Goal: Task Accomplishment & Management: Complete application form

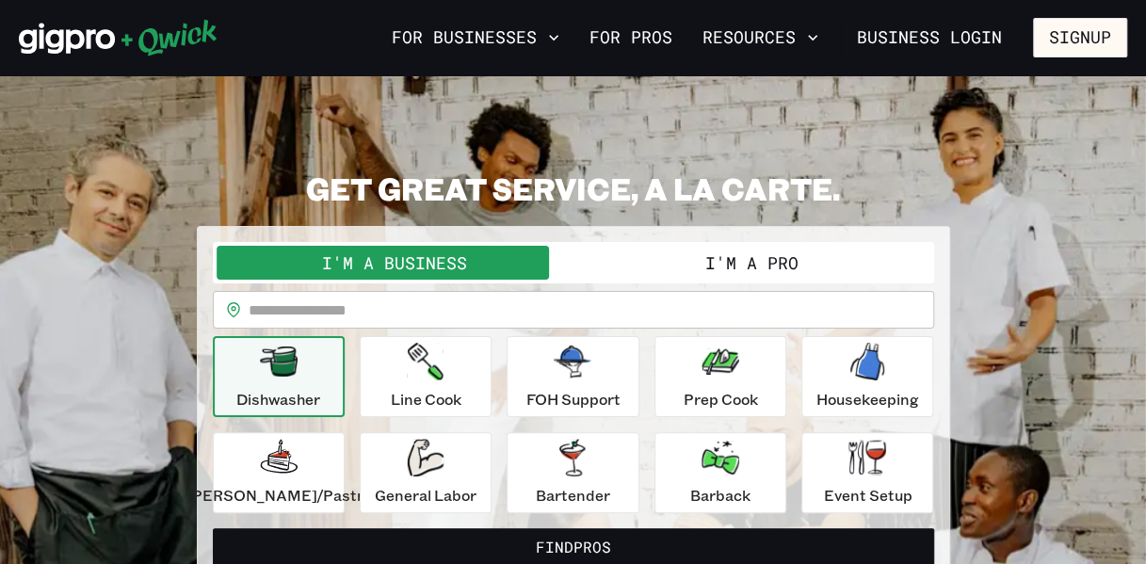
click at [719, 267] on button "I'm a Pro" at bounding box center [752, 263] width 357 height 34
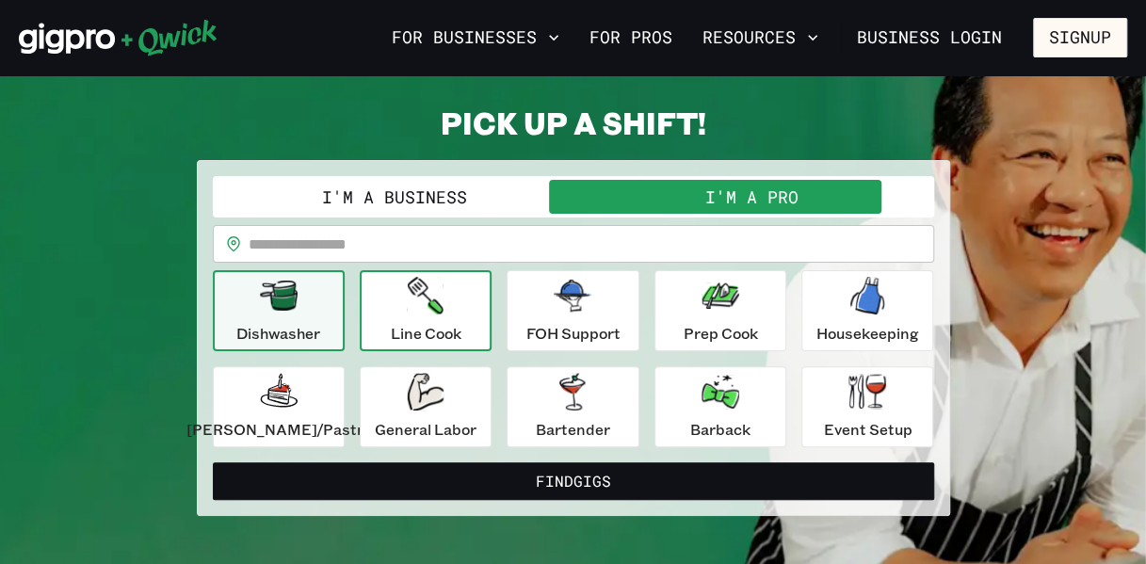
scroll to position [94, 0]
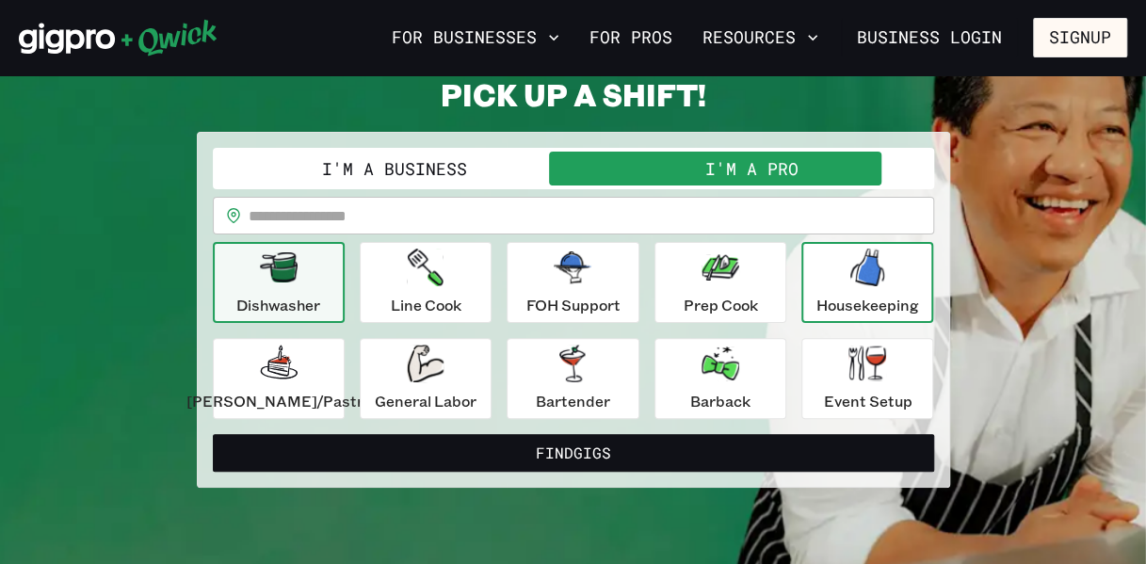
click at [836, 312] on p "Housekeeping" at bounding box center [868, 305] width 103 height 23
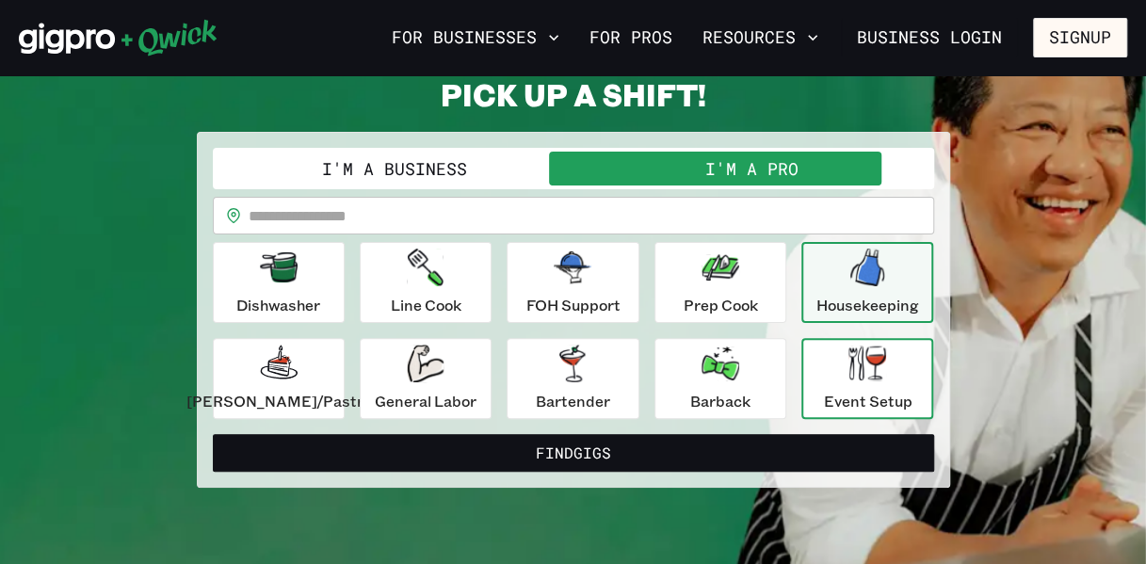
click at [823, 363] on div "Event Setup" at bounding box center [867, 379] width 89 height 68
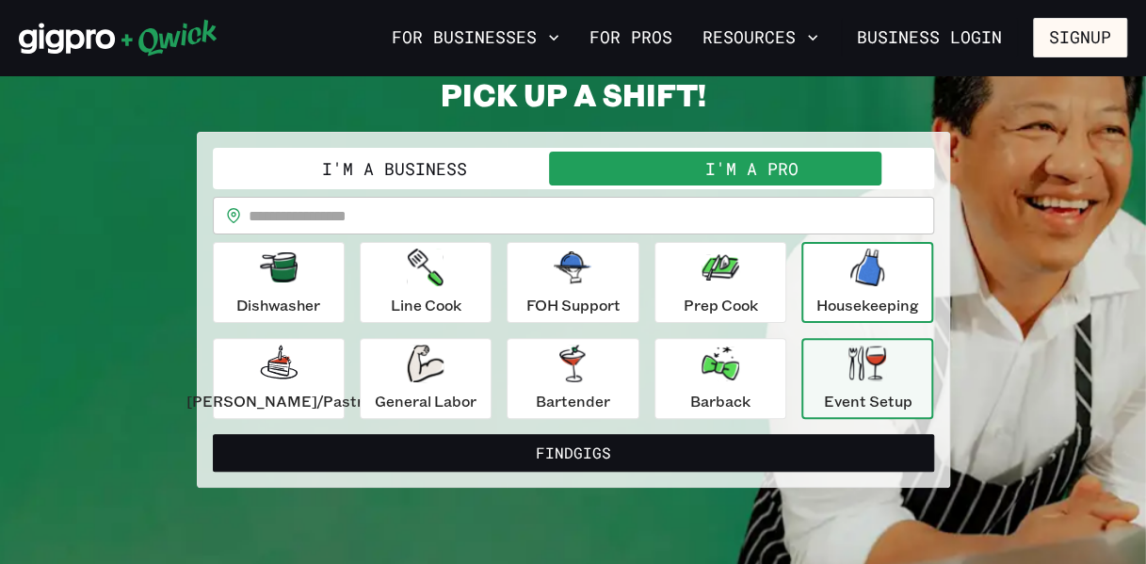
click at [819, 296] on p "Housekeeping" at bounding box center [868, 305] width 103 height 23
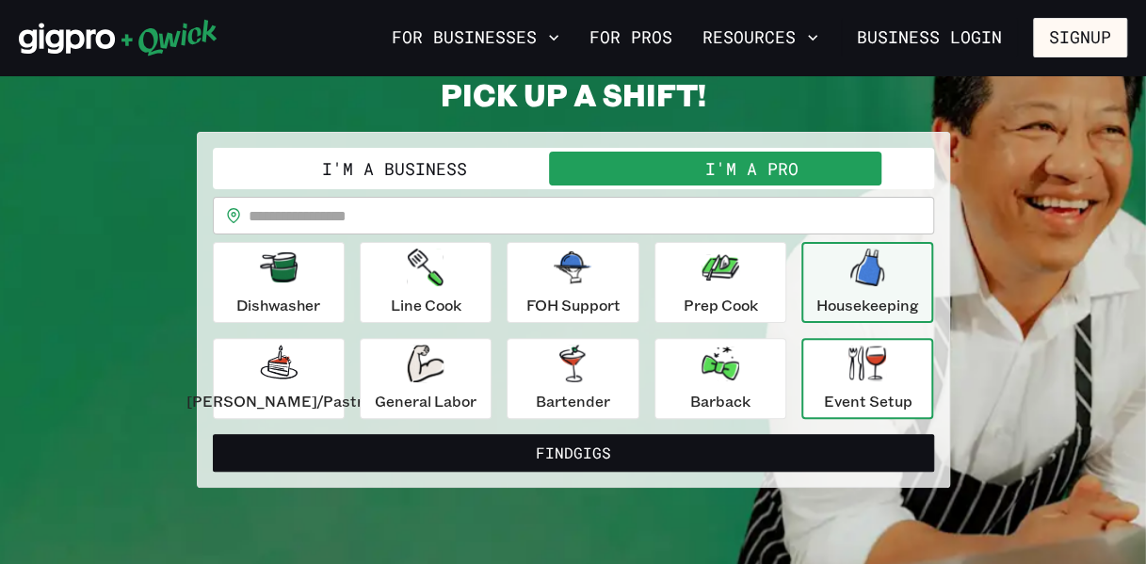
click at [849, 373] on icon "button" at bounding box center [868, 363] width 38 height 35
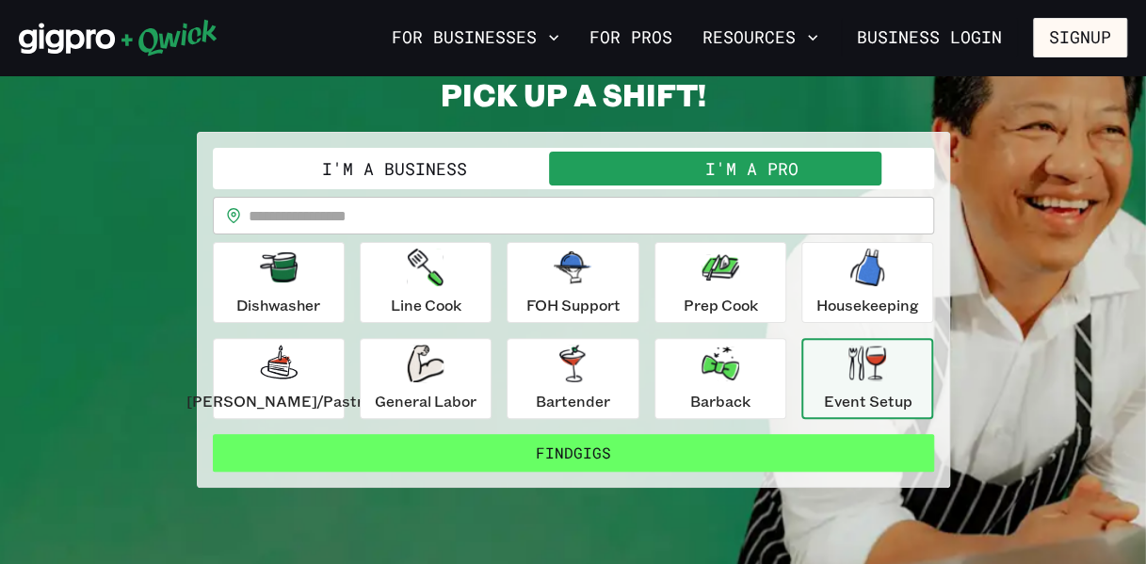
click at [599, 463] on button "Find Gigs" at bounding box center [573, 453] width 721 height 38
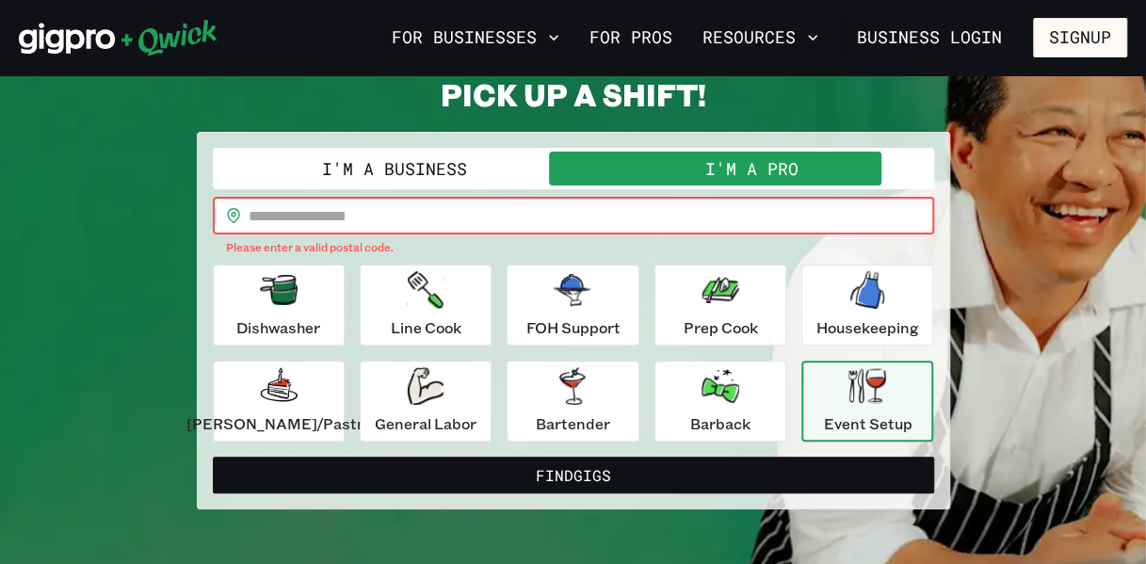
click at [419, 217] on input "text" at bounding box center [592, 216] width 686 height 38
type input "*****"
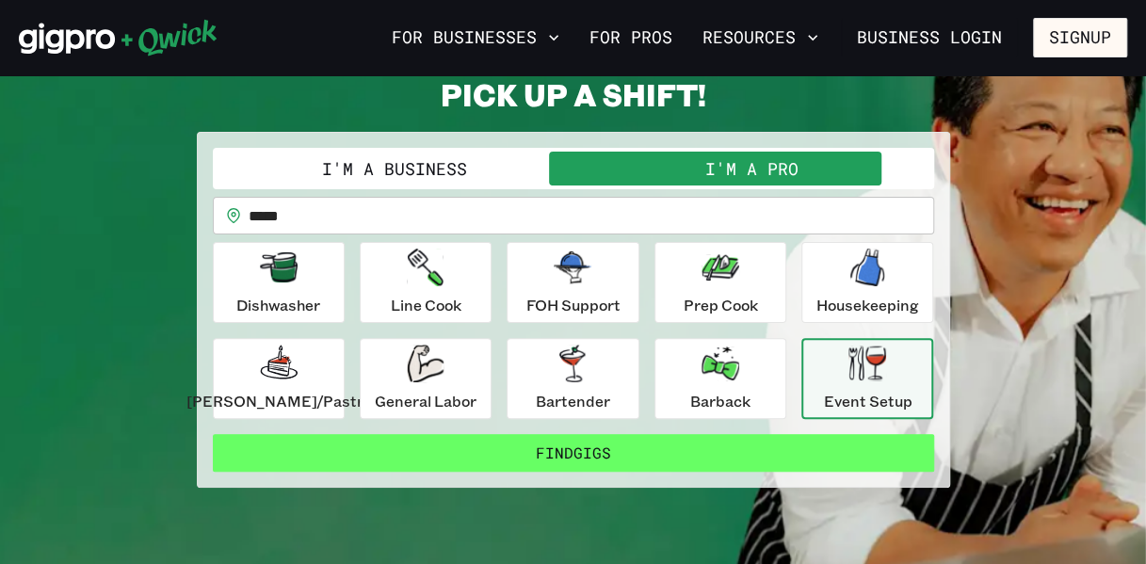
click at [548, 456] on button "Find Gigs" at bounding box center [573, 453] width 721 height 38
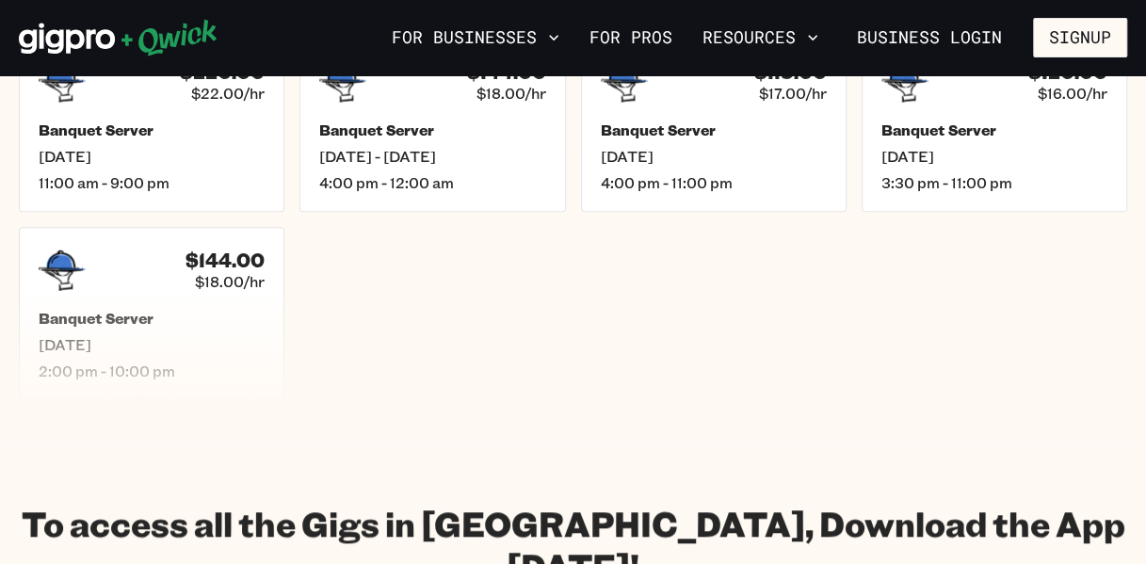
scroll to position [377, 0]
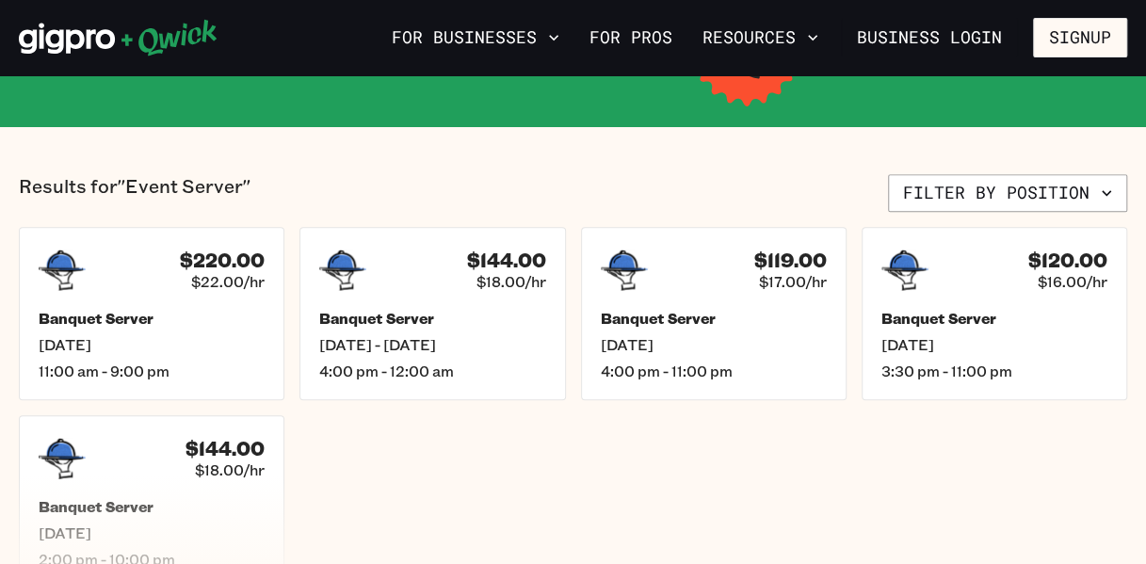
click at [571, 466] on ul "$220.00 $22.00/hr Banquet Server [DATE] 11:00 am - 9:00 pm $144.00 $18.00/hr Ba…" at bounding box center [573, 408] width 1108 height 362
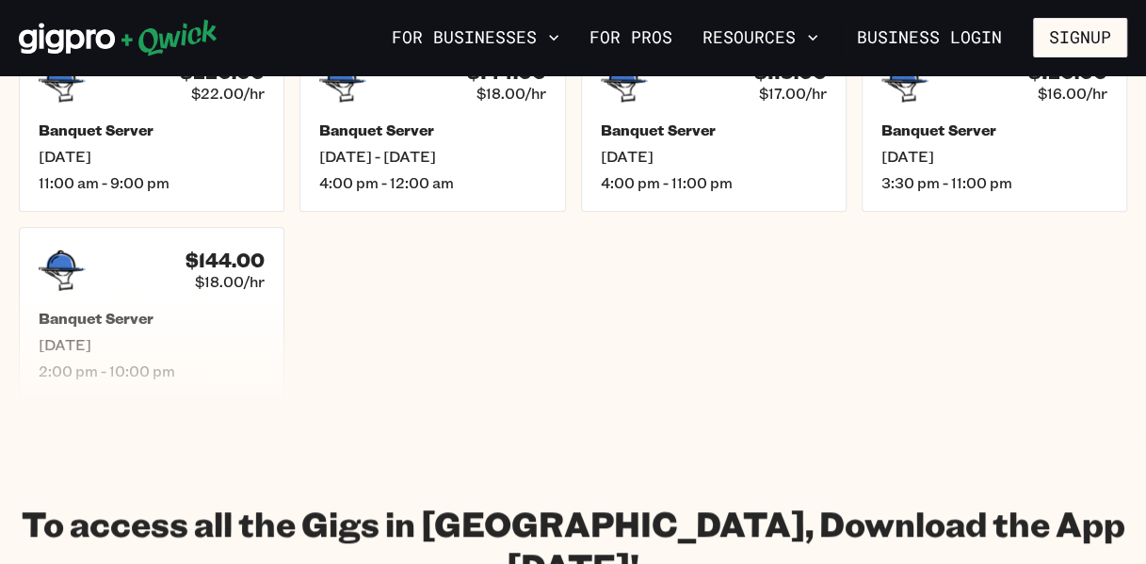
scroll to position [471, 0]
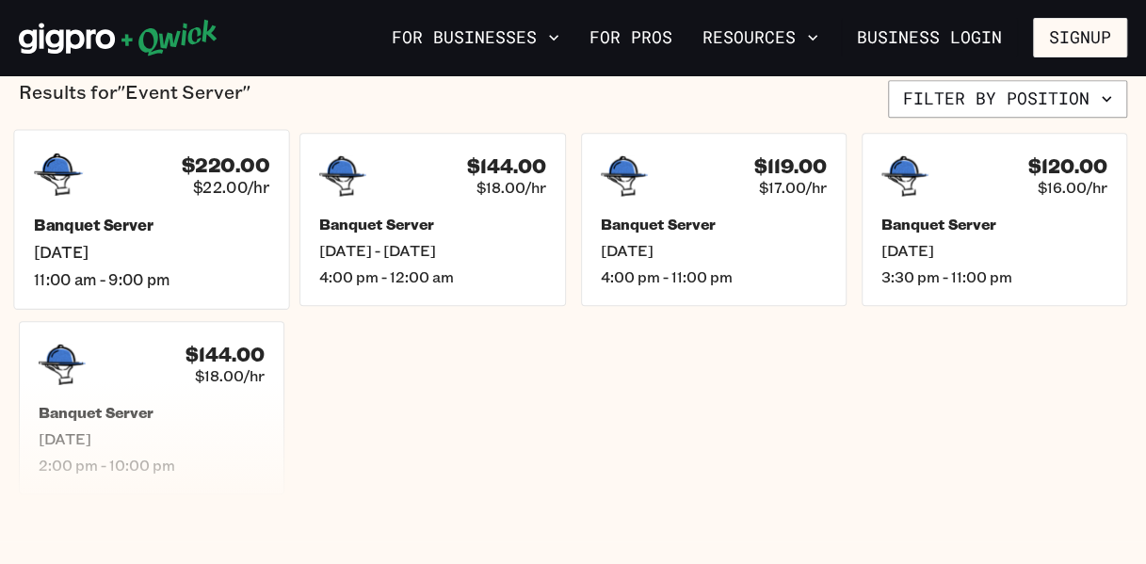
click at [214, 233] on h5 "Banquet Server" at bounding box center [151, 225] width 235 height 20
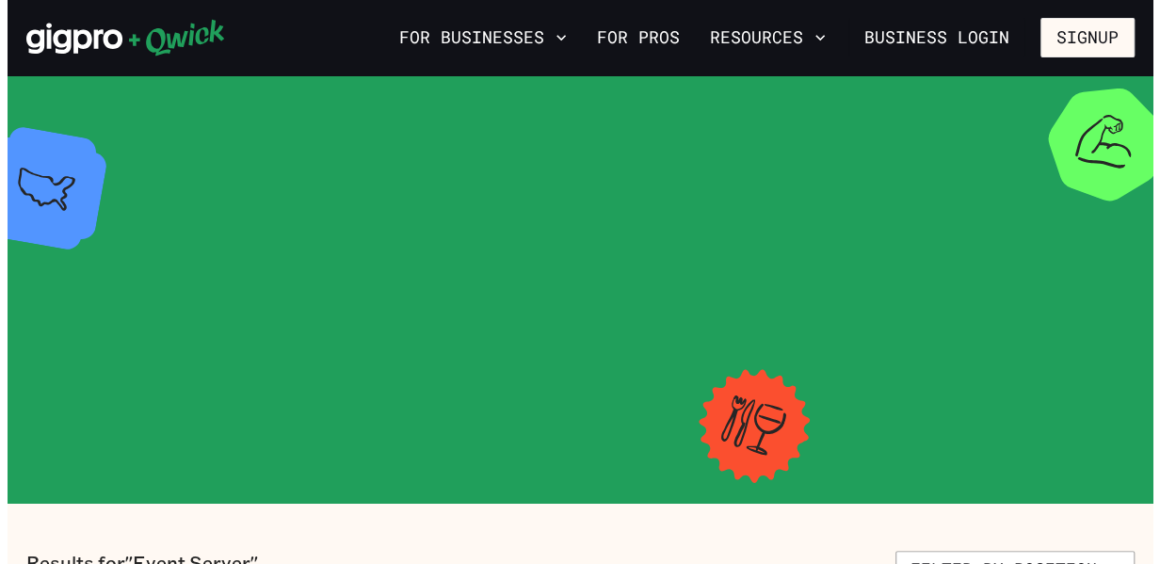
scroll to position [471, 0]
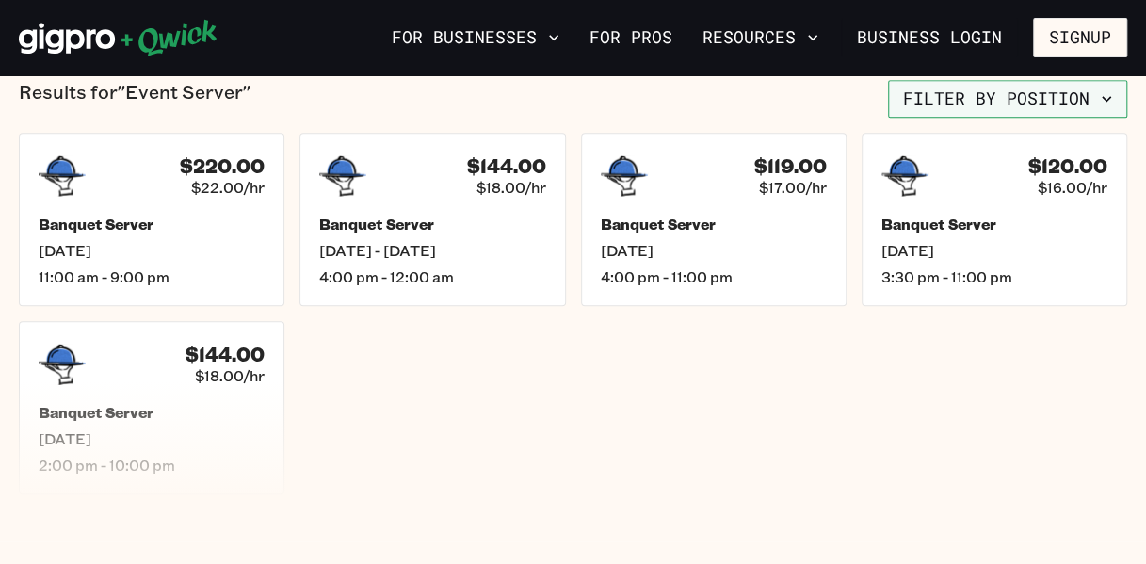
click at [1027, 108] on button "Filter by position" at bounding box center [1007, 99] width 239 height 38
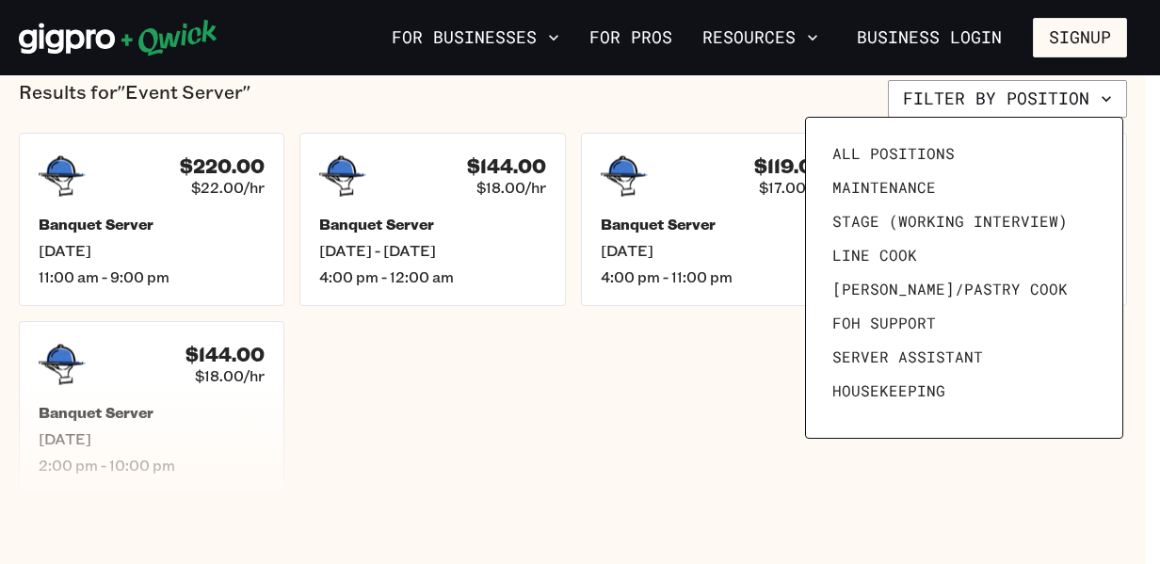
click at [461, 466] on div at bounding box center [580, 282] width 1160 height 564
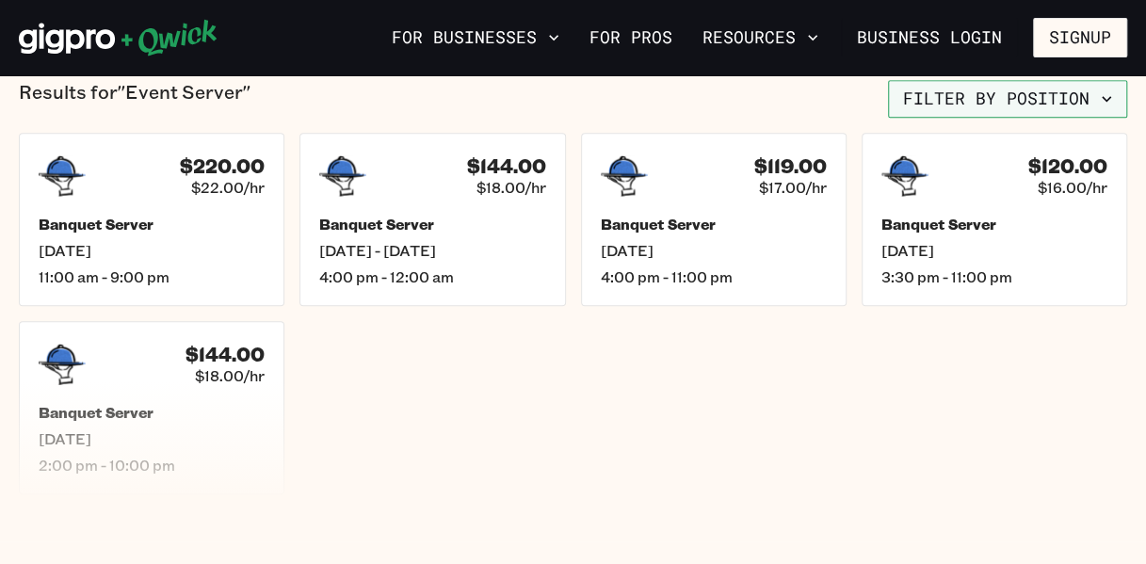
click at [970, 98] on button "Filter by position" at bounding box center [1007, 99] width 239 height 38
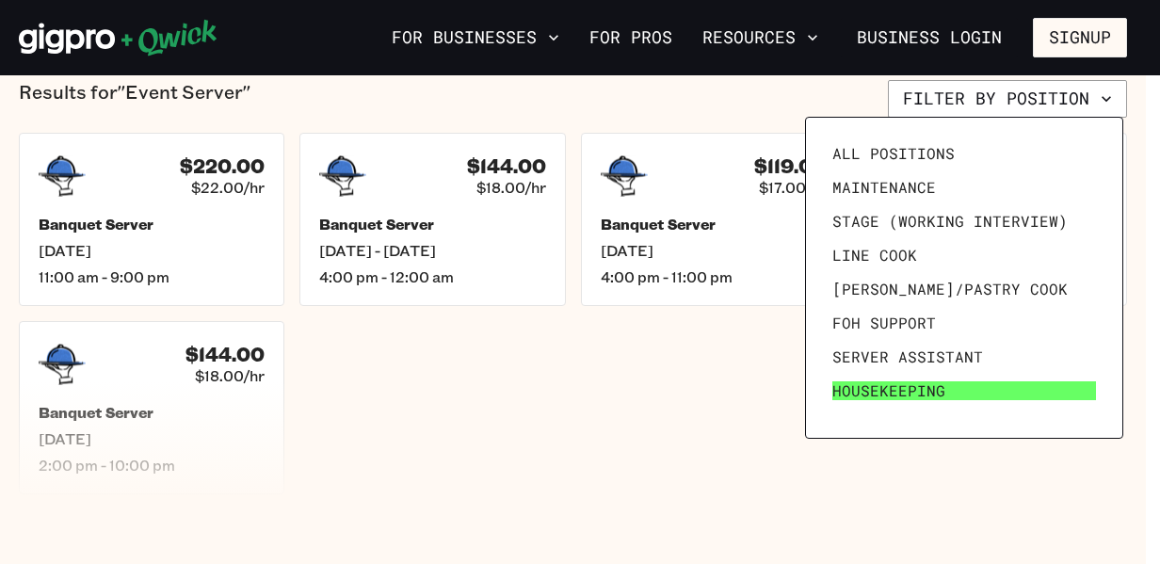
click at [885, 391] on span "Housekeeping" at bounding box center [889, 390] width 113 height 19
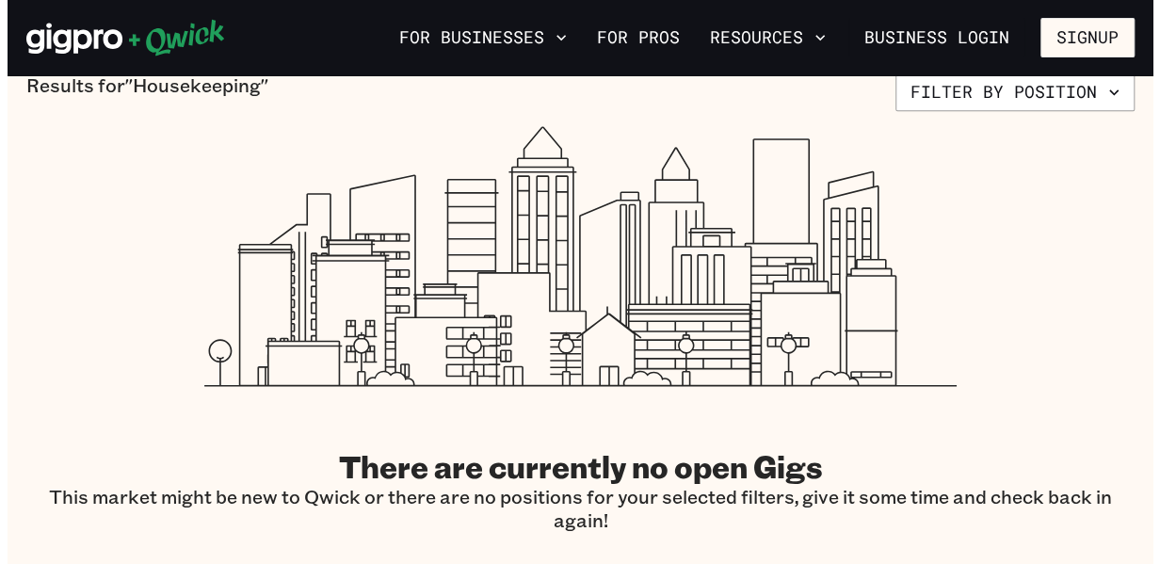
scroll to position [471, 0]
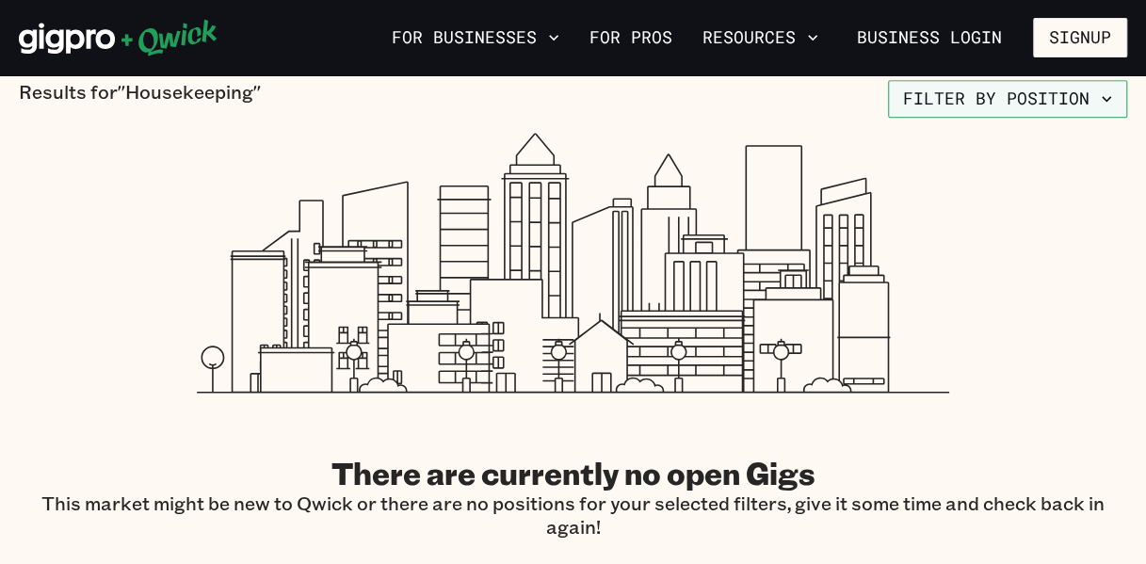
click at [1106, 88] on button "Filter by position" at bounding box center [1007, 99] width 239 height 38
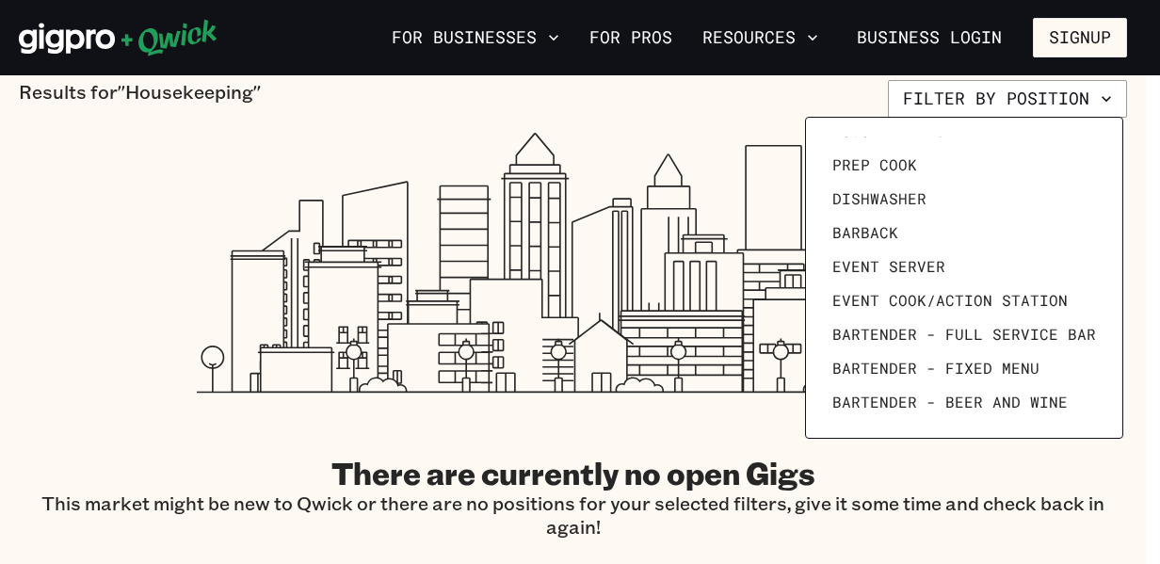
scroll to position [0, 0]
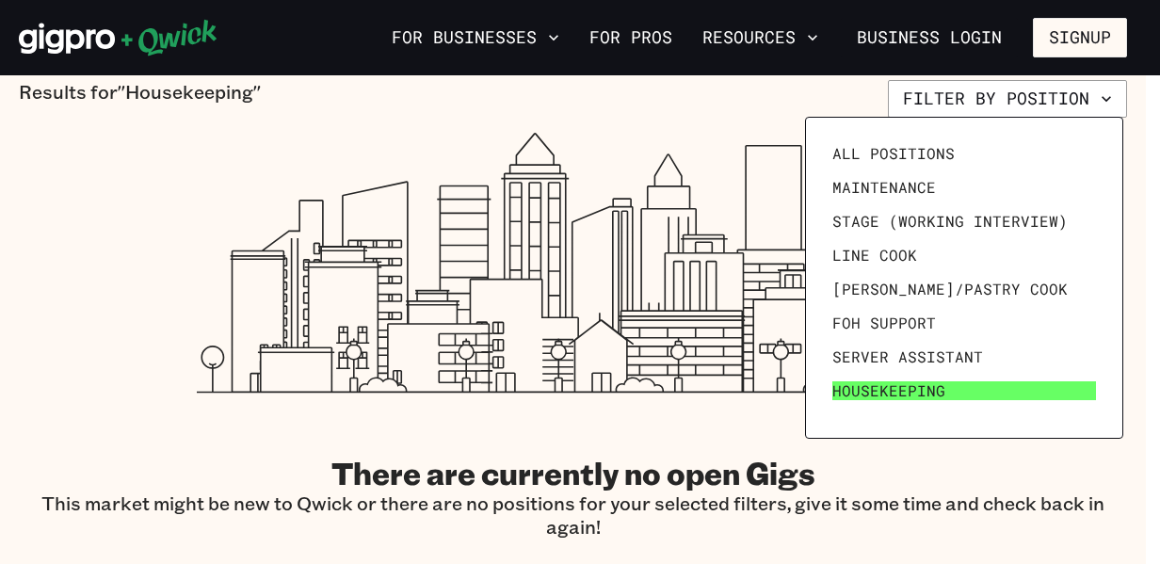
click at [979, 386] on link "Housekeeping" at bounding box center [964, 391] width 279 height 34
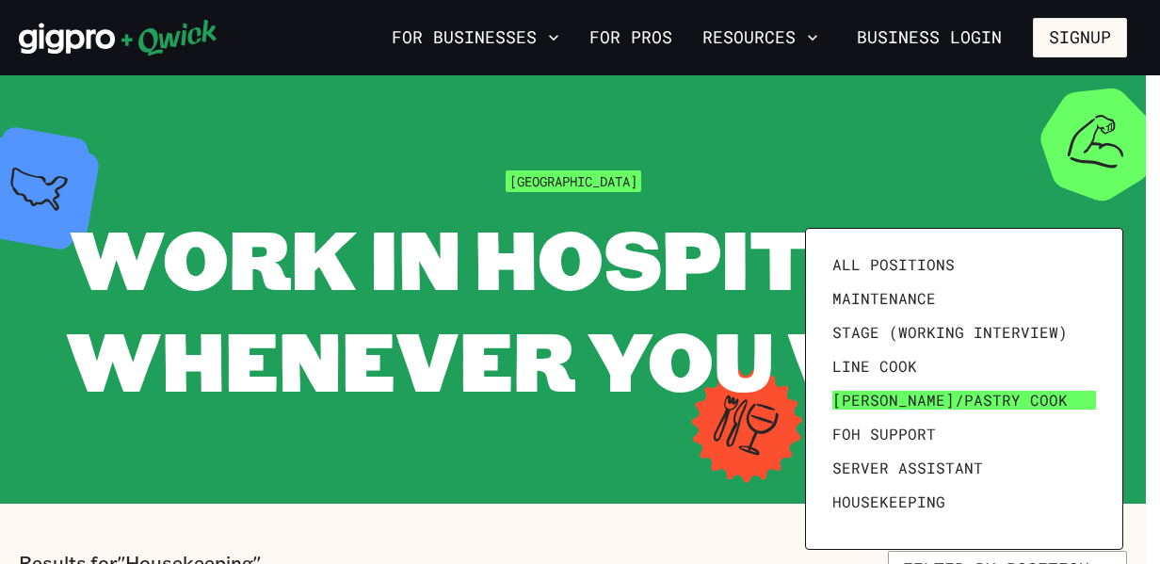
click at [889, 395] on span "[PERSON_NAME]/Pastry Cook" at bounding box center [950, 400] width 235 height 19
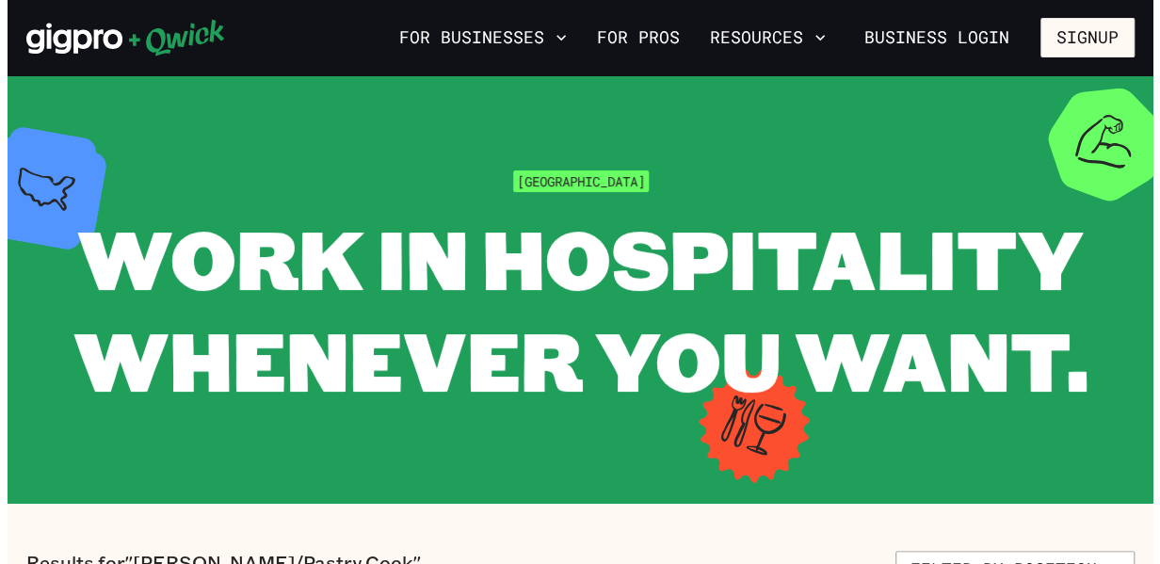
scroll to position [283, 0]
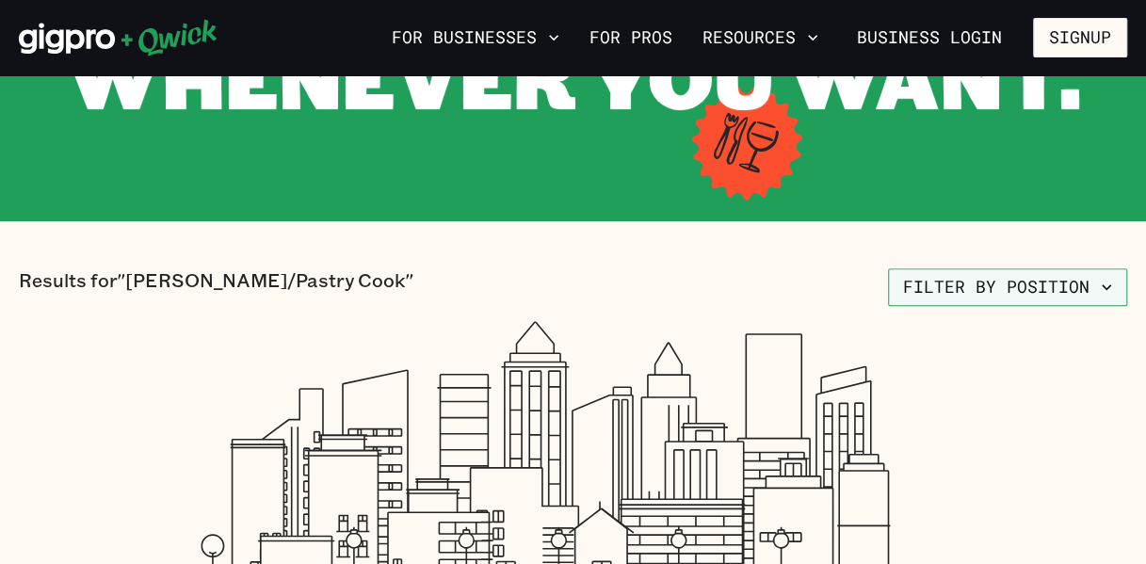
click at [1055, 288] on button "Filter by position" at bounding box center [1007, 287] width 239 height 38
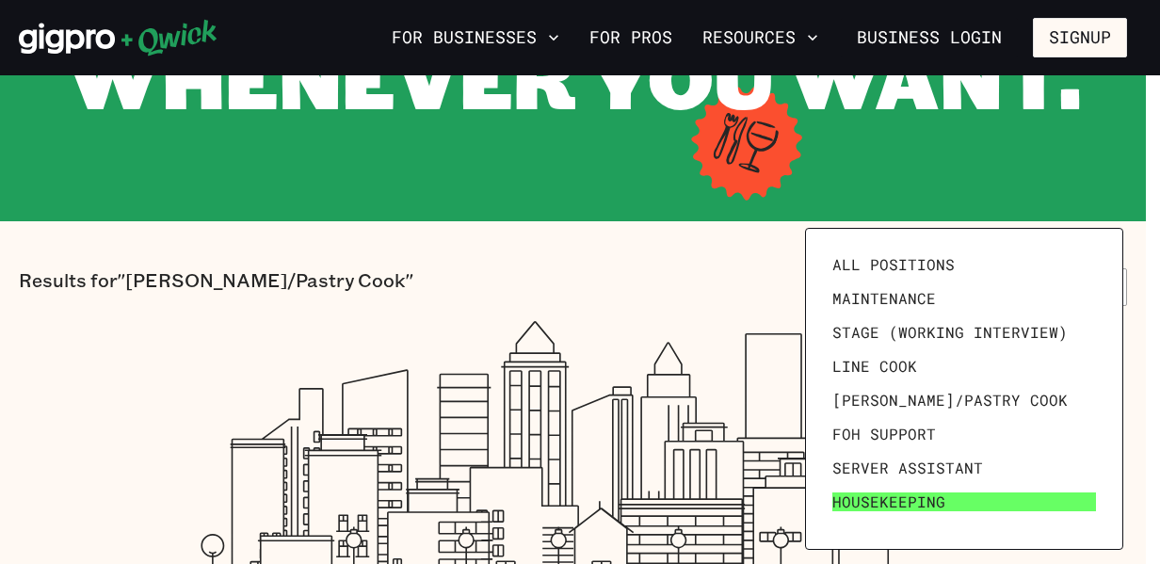
click at [919, 499] on span "Housekeeping" at bounding box center [889, 502] width 113 height 19
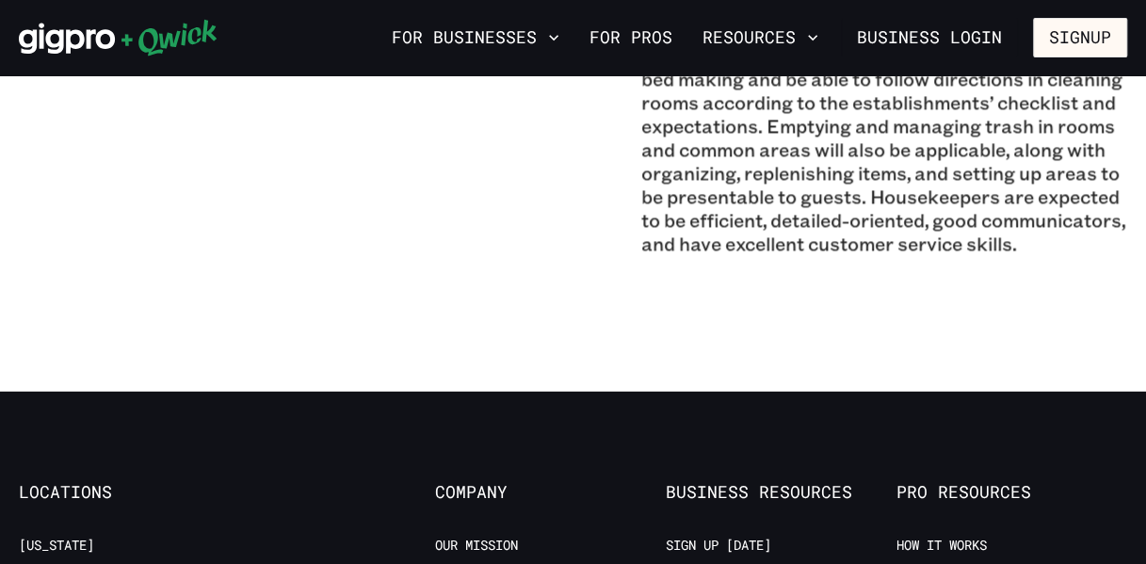
scroll to position [1224, 0]
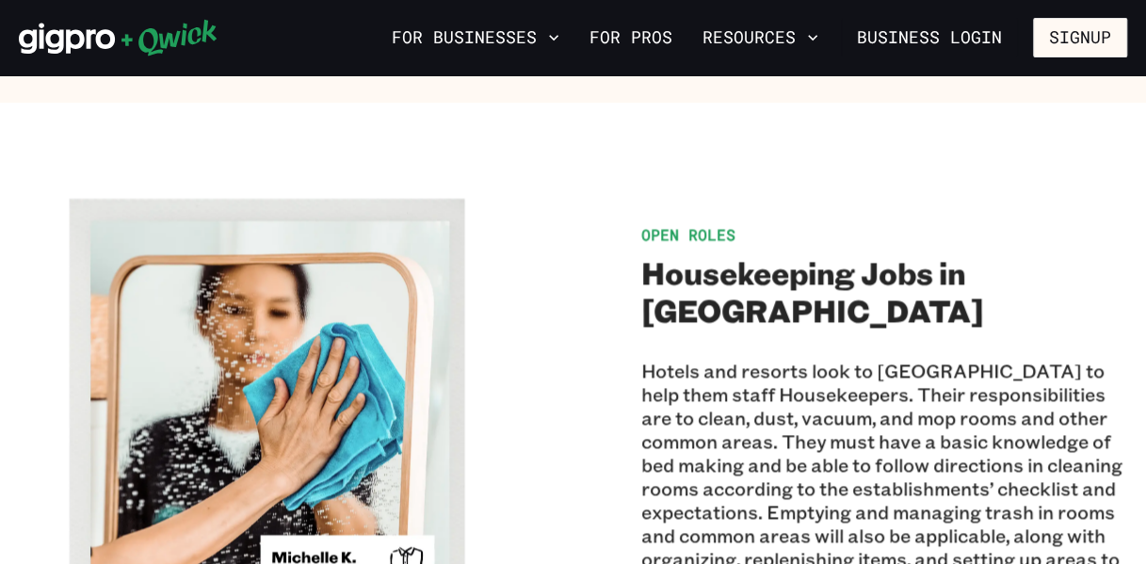
click at [686, 224] on span "Open Roles" at bounding box center [688, 234] width 94 height 20
click at [731, 253] on h2 "Housekeeping Jobs in [GEOGRAPHIC_DATA]" at bounding box center [884, 290] width 487 height 75
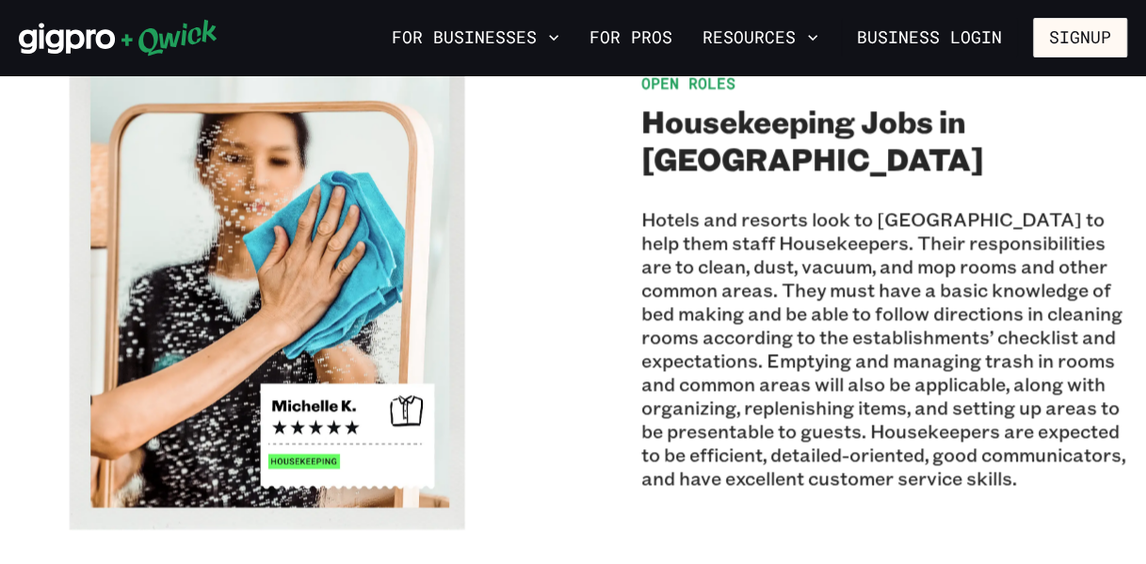
scroll to position [1507, 0]
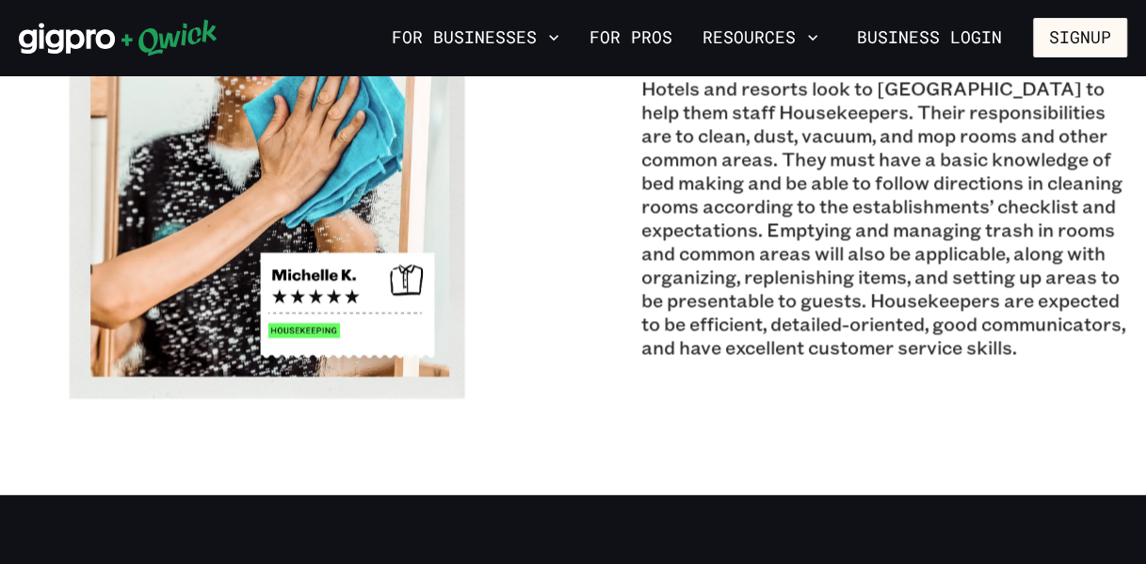
click at [256, 272] on img at bounding box center [262, 157] width 487 height 487
click at [326, 287] on img at bounding box center [262, 157] width 487 height 487
click at [327, 280] on img at bounding box center [262, 157] width 487 height 487
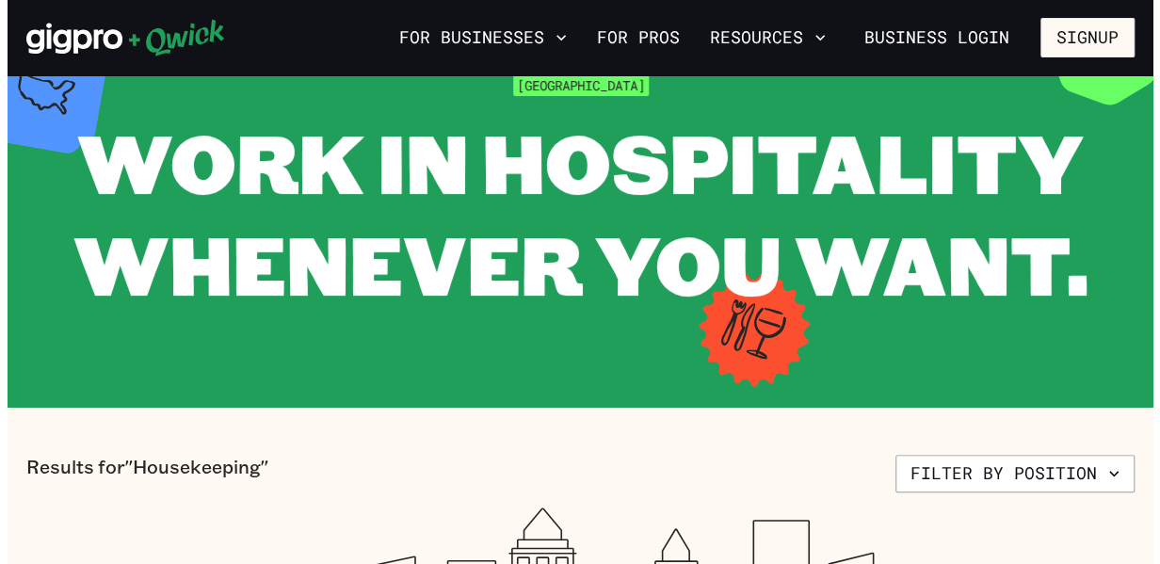
scroll to position [94, 0]
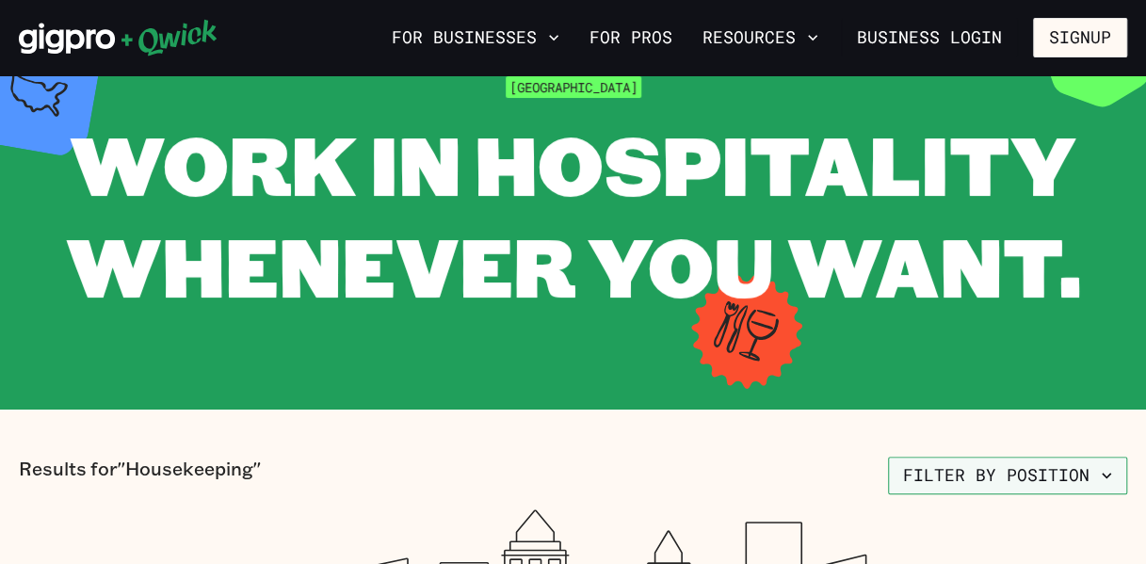
click at [959, 488] on button "Filter by position" at bounding box center [1007, 476] width 239 height 38
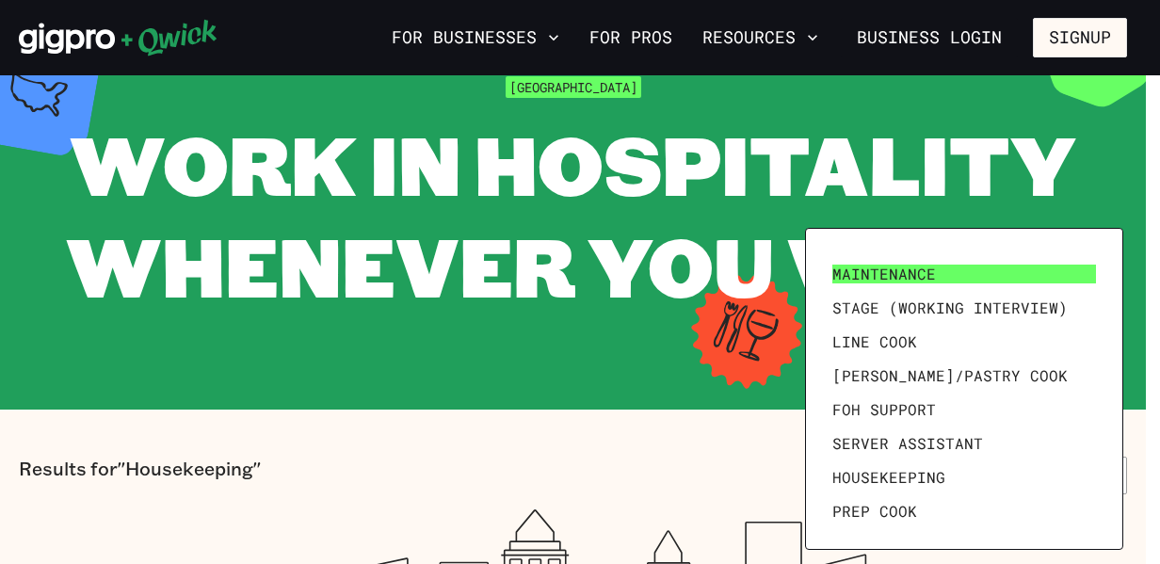
scroll to position [0, 0]
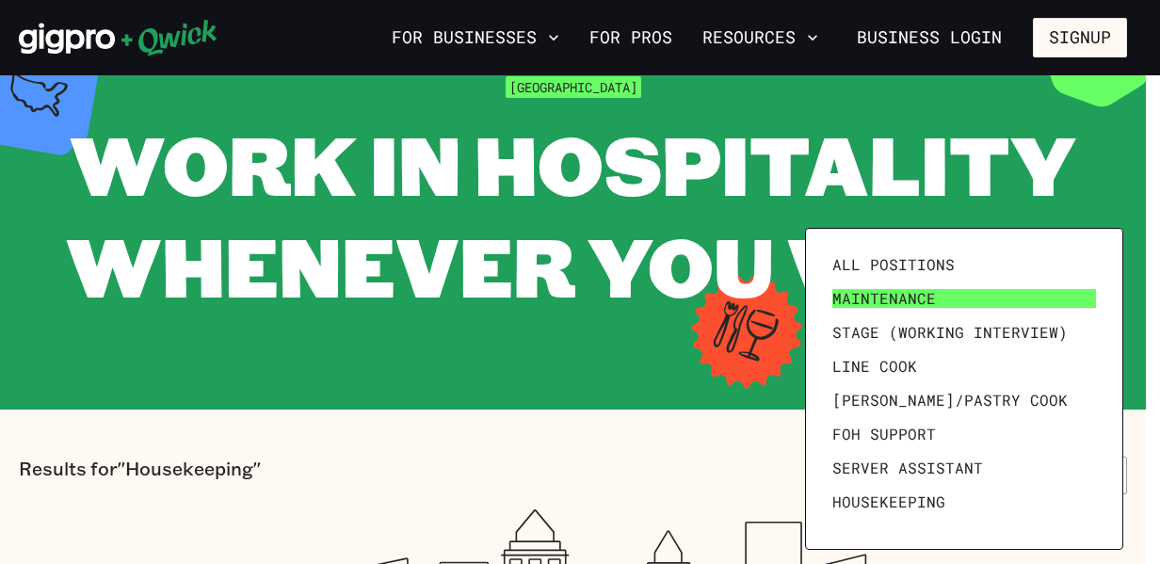
click at [921, 302] on span "Maintenance" at bounding box center [885, 298] width 104 height 19
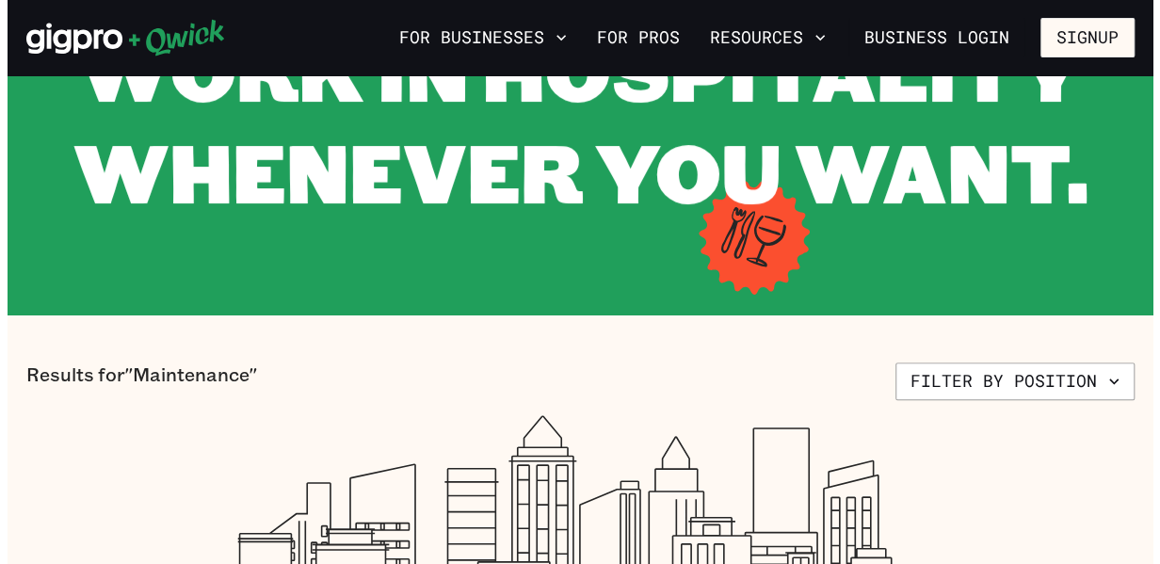
scroll to position [188, 0]
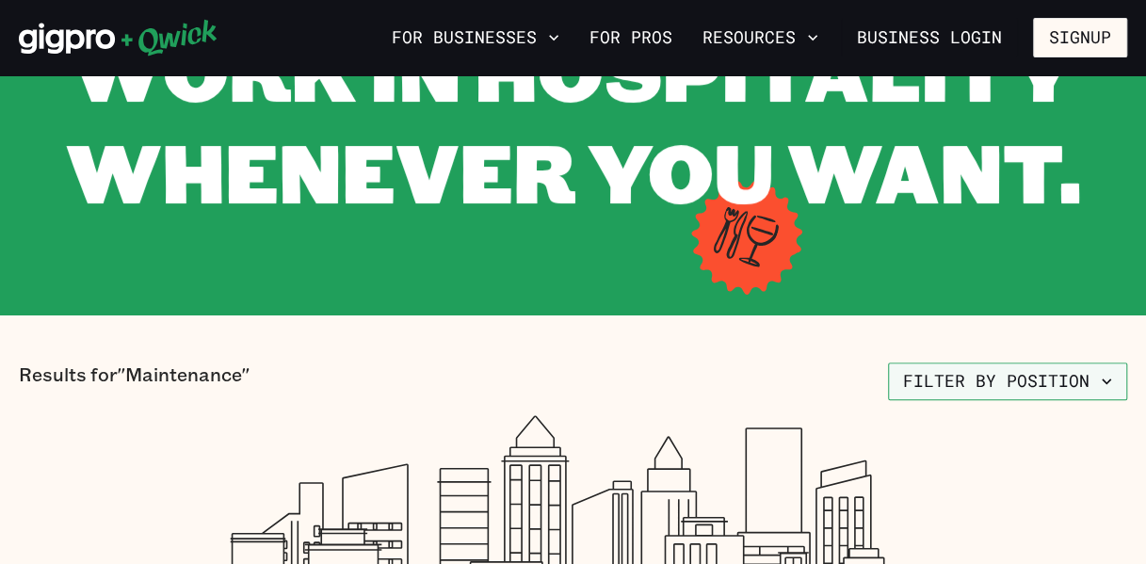
click at [1003, 386] on button "Filter by position" at bounding box center [1007, 382] width 239 height 38
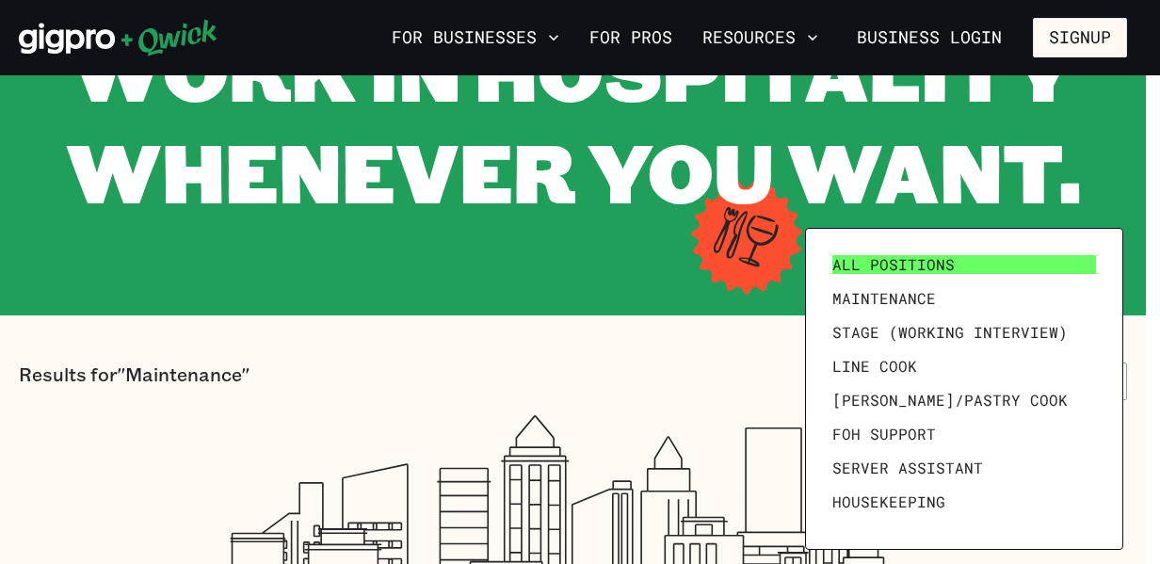
click at [934, 272] on span "All Positions" at bounding box center [894, 264] width 122 height 19
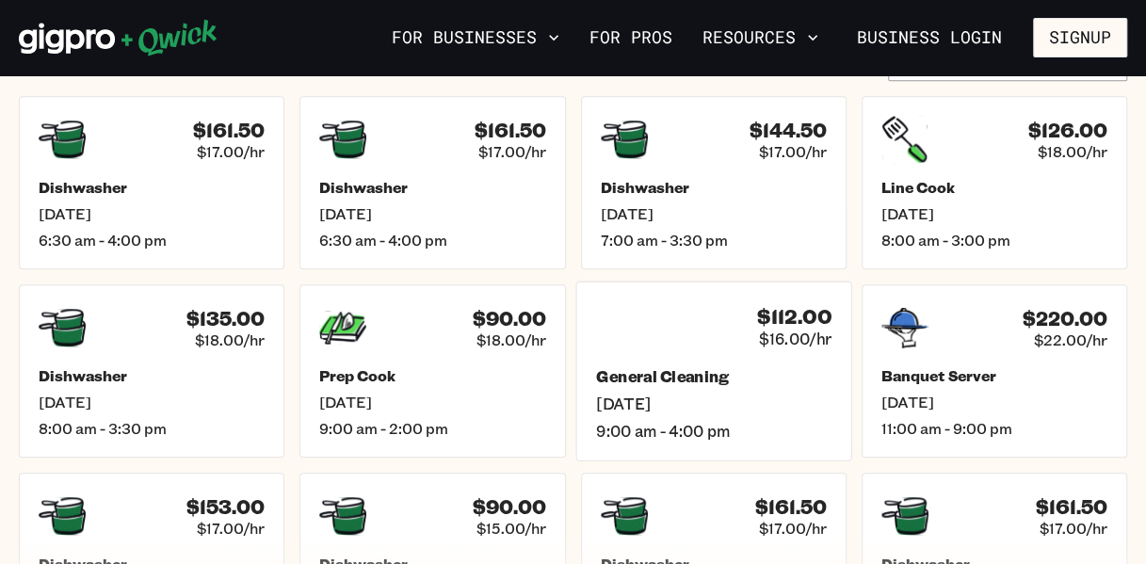
scroll to position [848, 0]
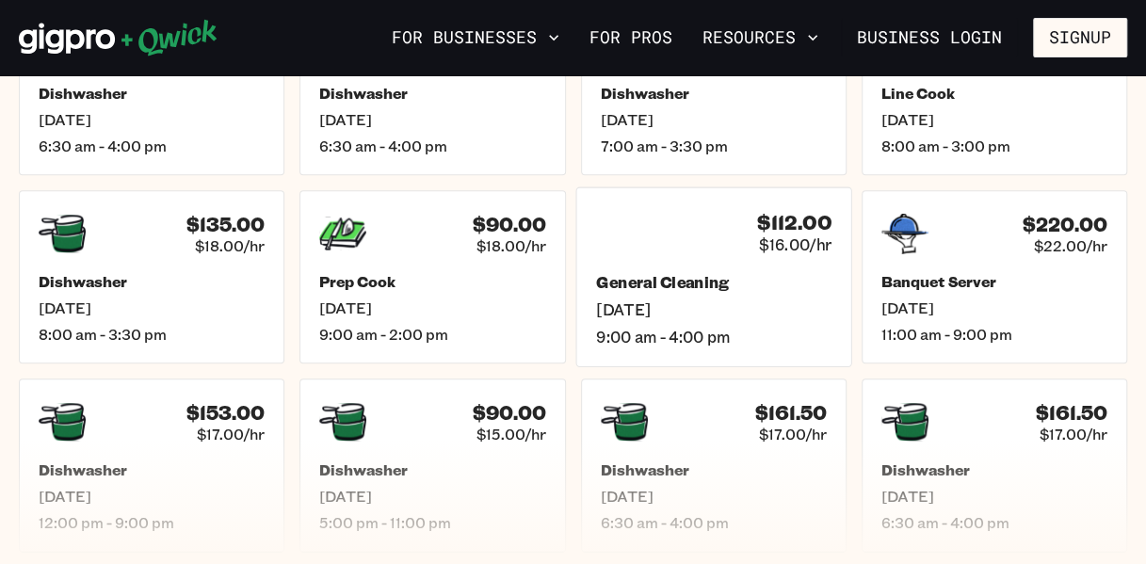
click at [684, 295] on div "General Cleaning [DATE] 9:00 am - 4:00 pm" at bounding box center [713, 309] width 235 height 74
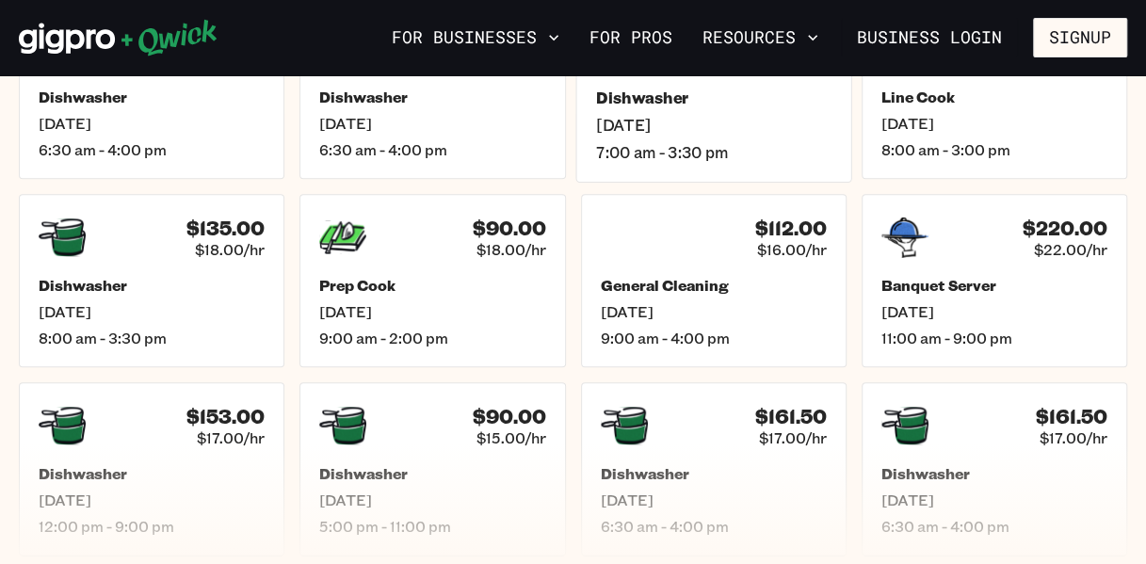
scroll to position [848, 0]
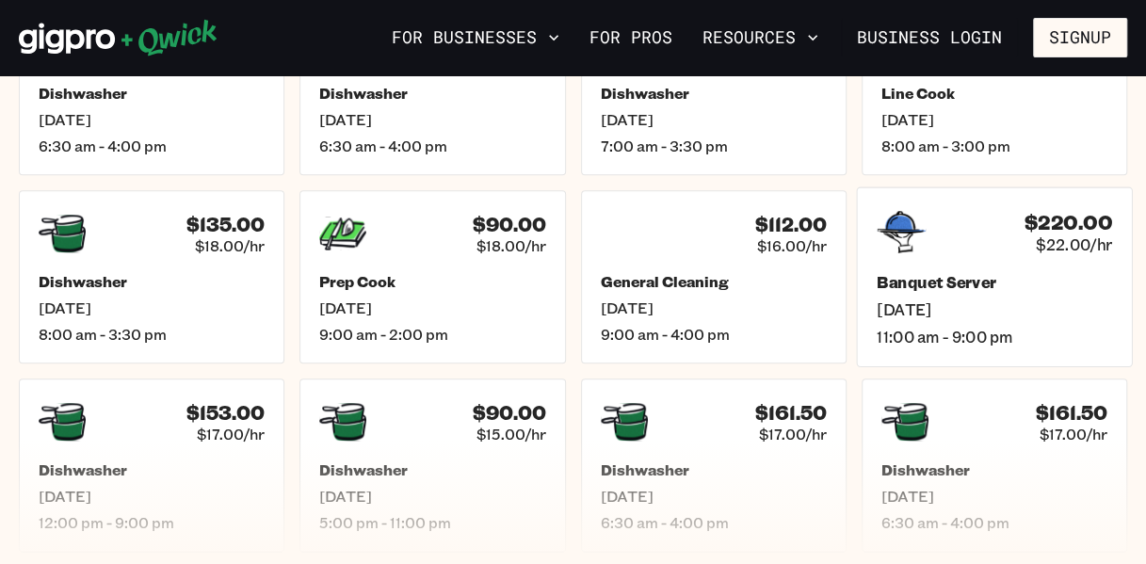
click at [966, 344] on span "11:00 am - 9:00 pm" at bounding box center [994, 337] width 235 height 20
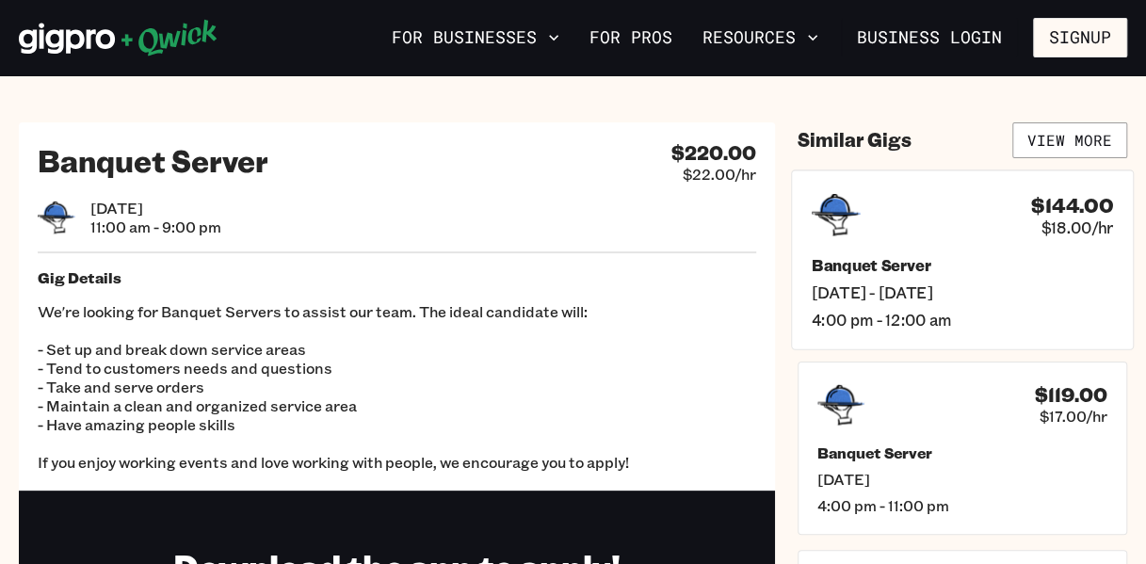
click at [859, 261] on h5 "Banquet Server" at bounding box center [962, 264] width 301 height 20
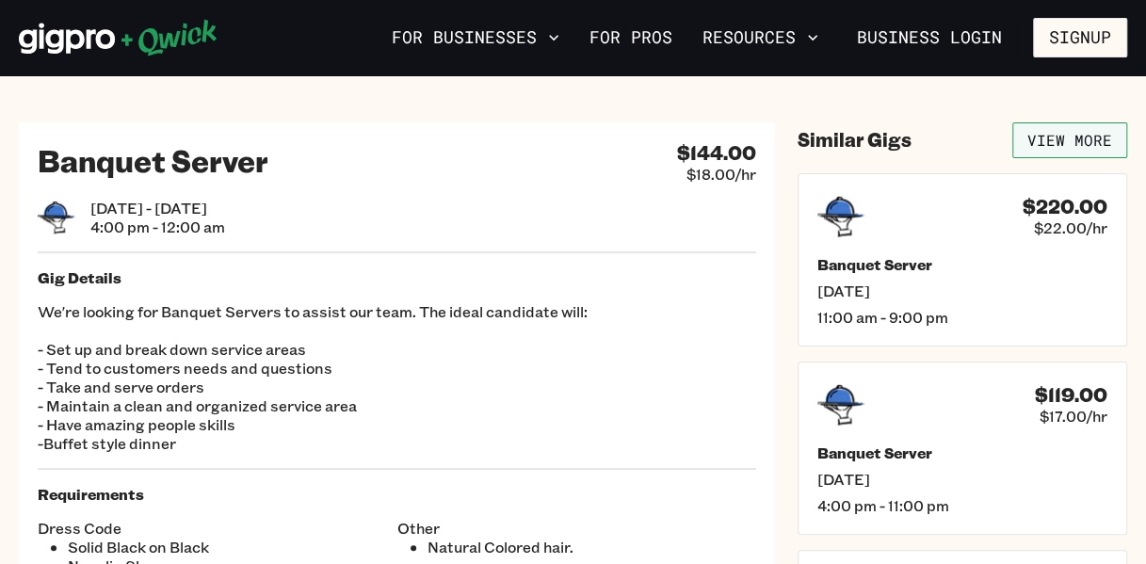
click at [1042, 151] on link "View More" at bounding box center [1069, 140] width 115 height 36
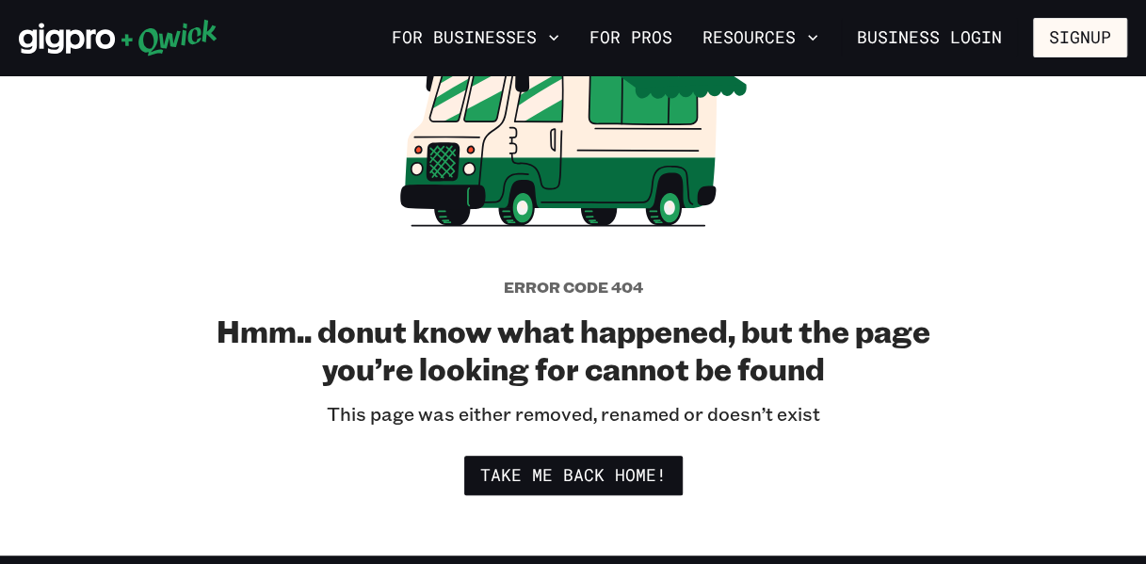
scroll to position [377, 0]
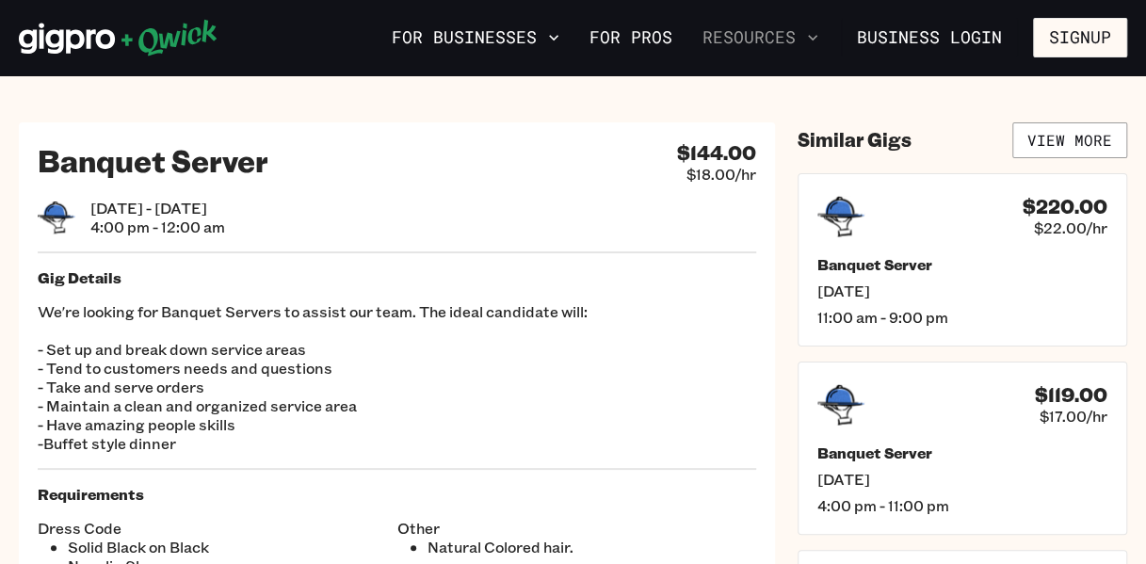
click at [785, 29] on button "Resources" at bounding box center [760, 38] width 131 height 32
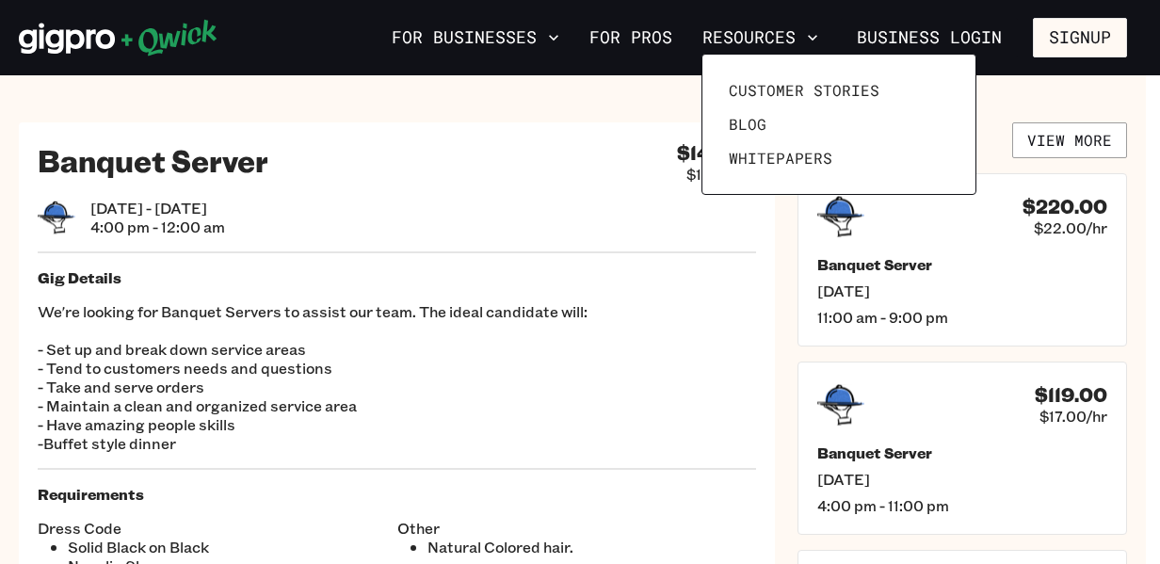
click at [424, 33] on div at bounding box center [580, 282] width 1160 height 564
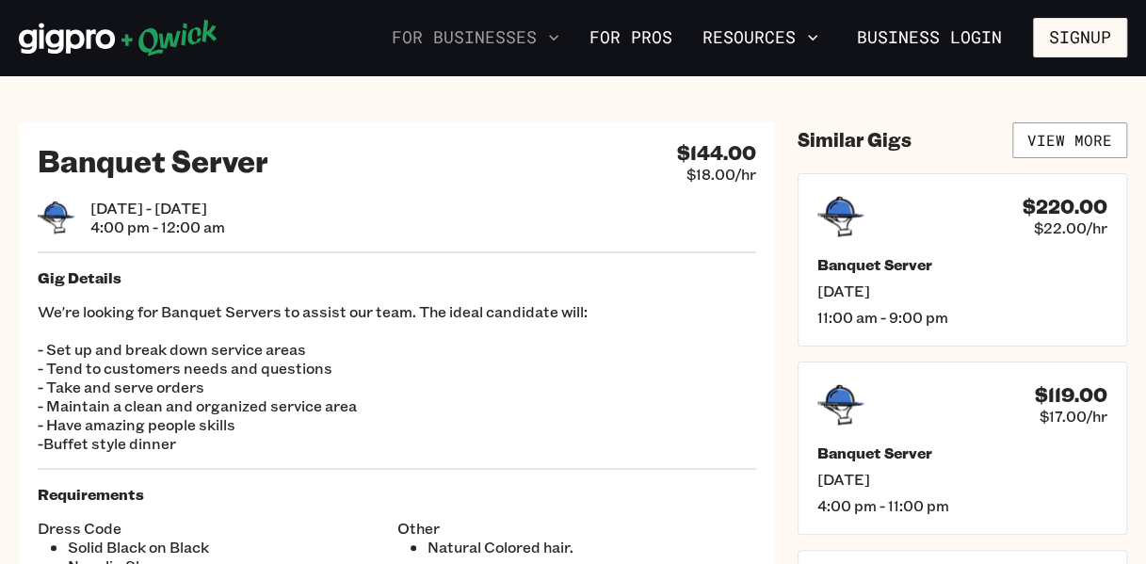
click at [445, 47] on button "For Businesses" at bounding box center [475, 38] width 183 height 32
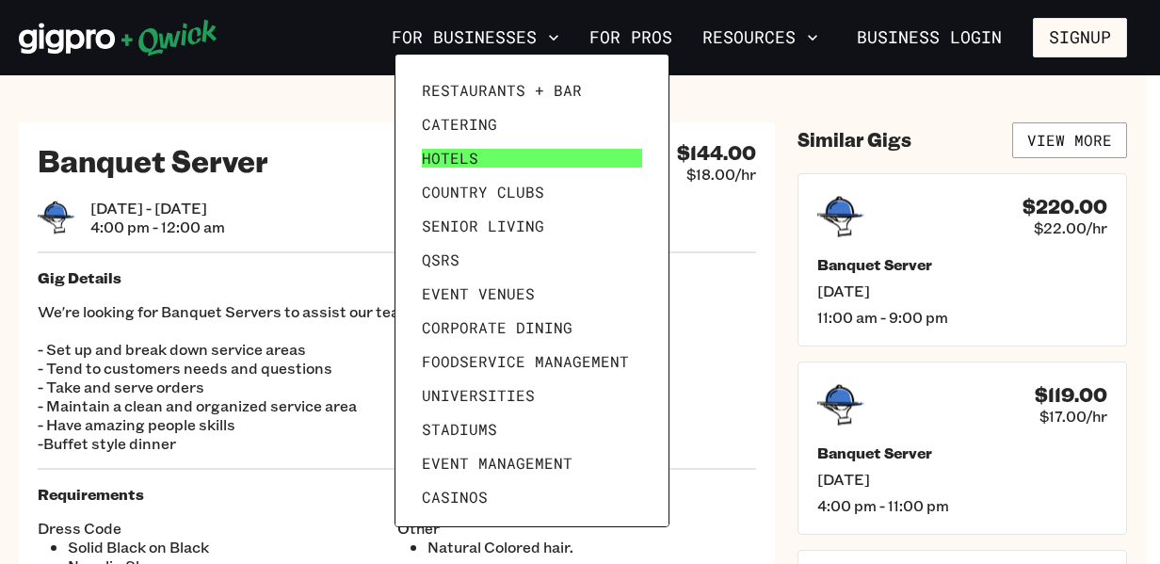
click at [541, 155] on link "Hotels" at bounding box center [531, 158] width 235 height 34
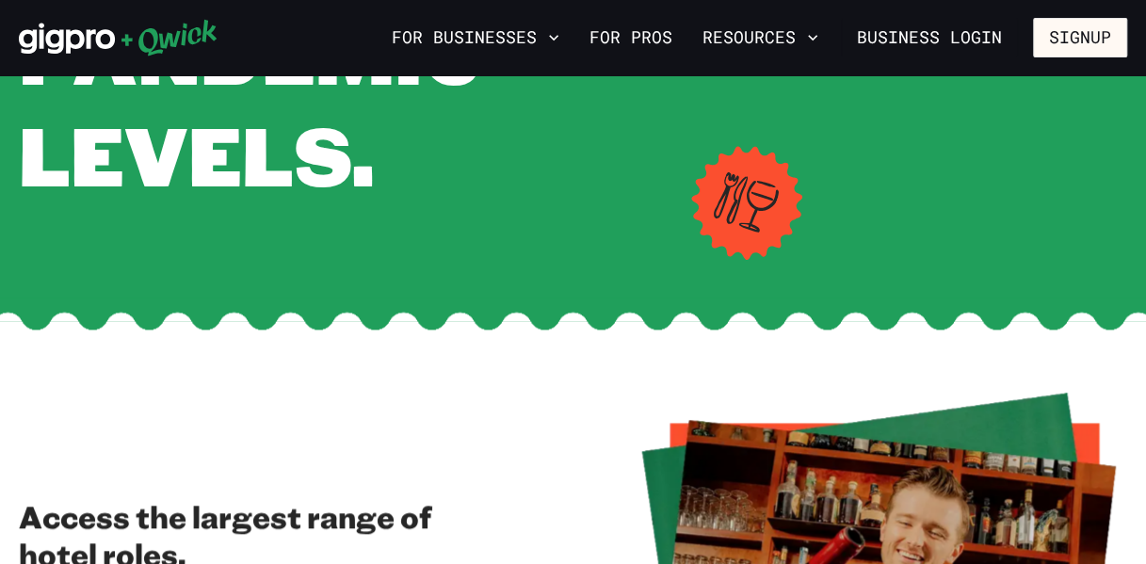
scroll to position [377, 0]
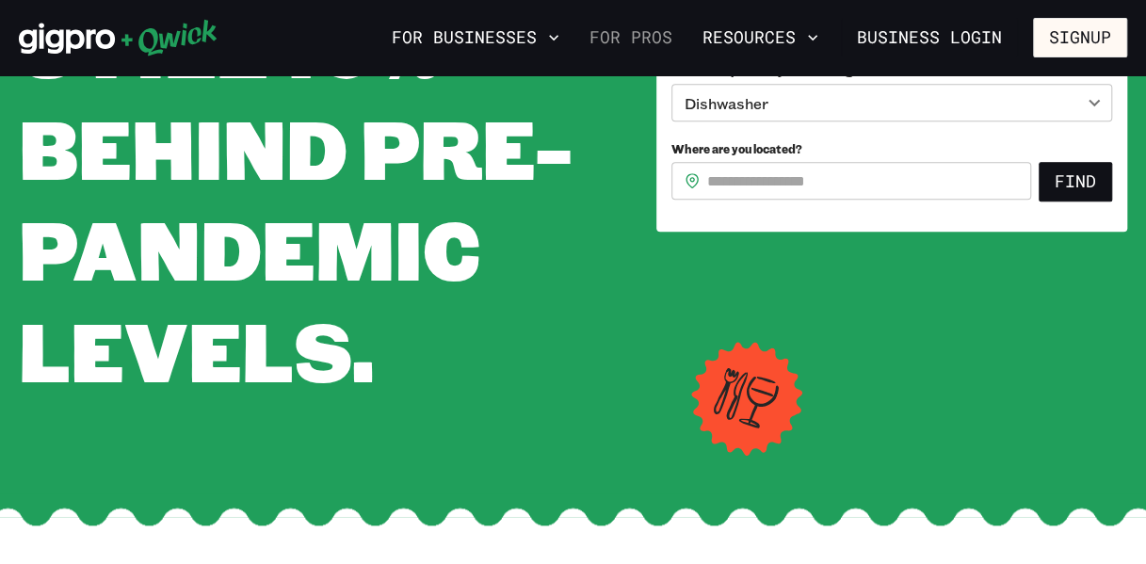
click at [620, 39] on link "For Pros" at bounding box center [631, 38] width 98 height 32
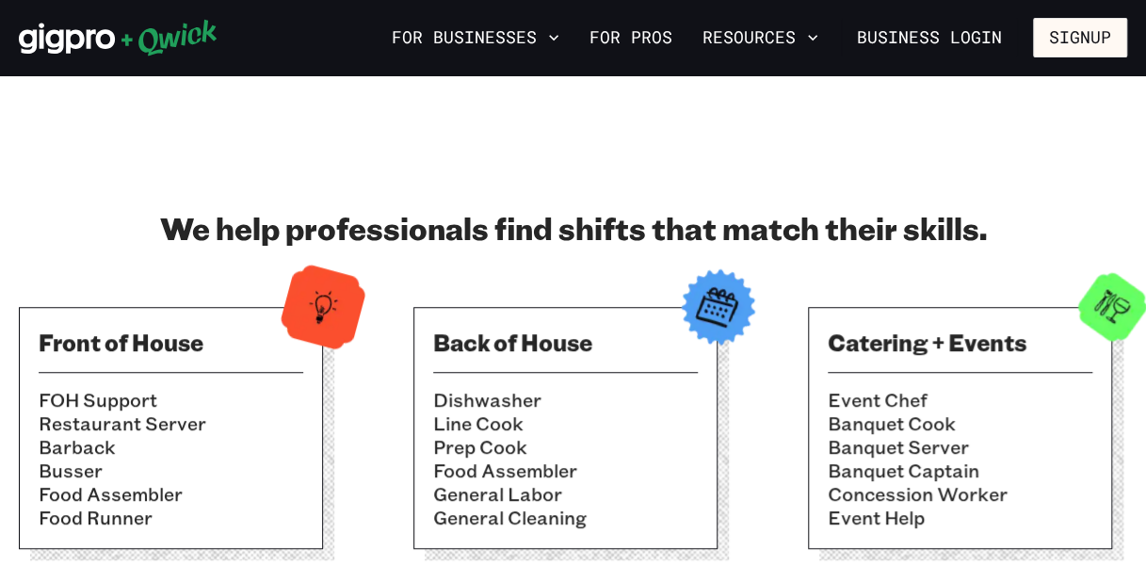
scroll to position [659, 0]
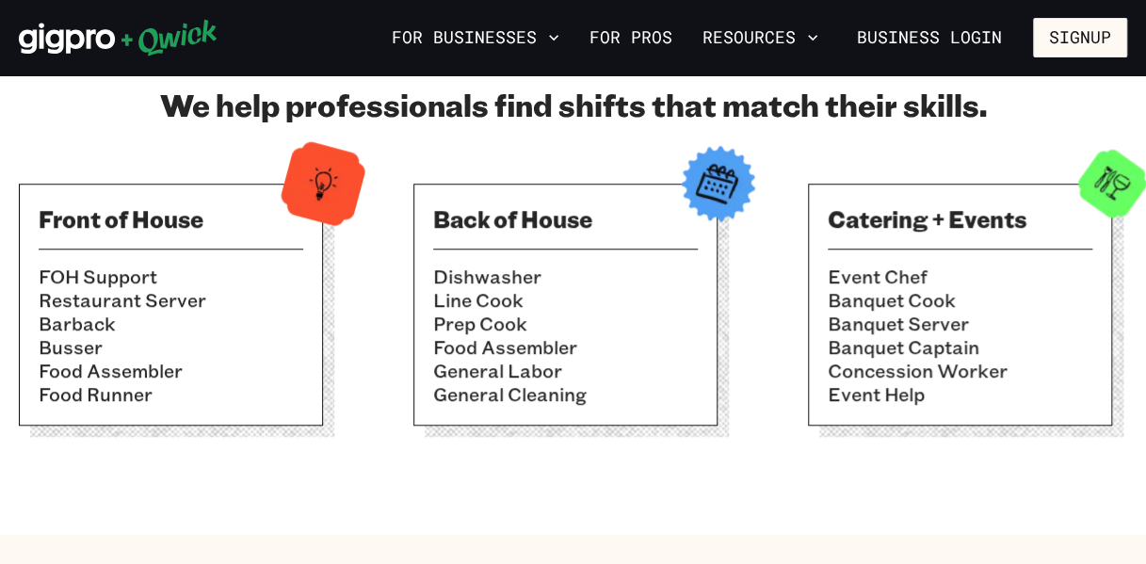
click at [461, 396] on li "General Cleaning" at bounding box center [565, 394] width 265 height 24
click at [714, 189] on img at bounding box center [718, 184] width 92 height 92
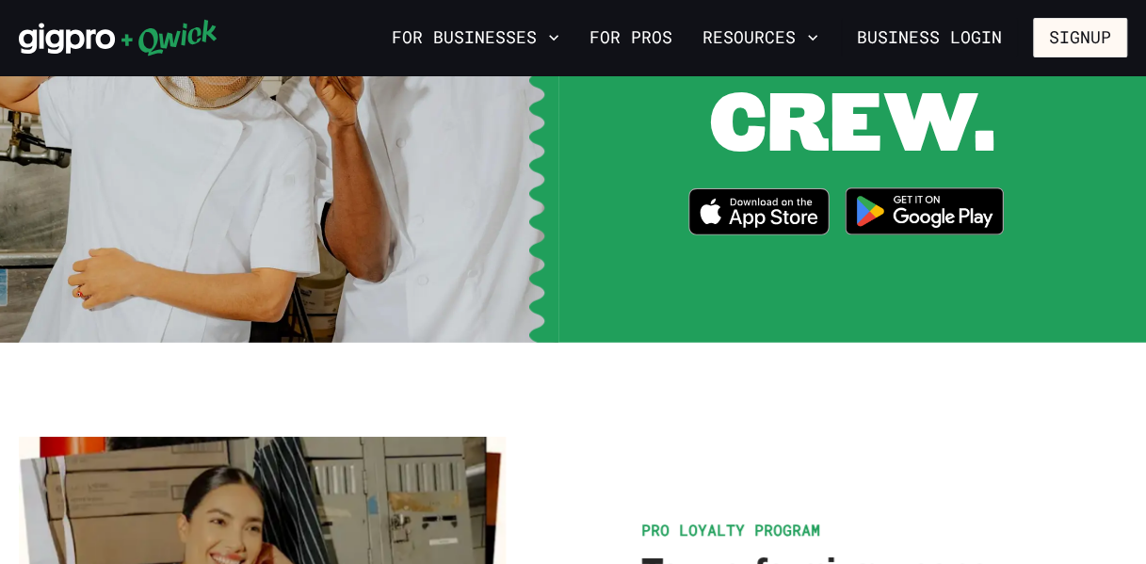
scroll to position [2637, 0]
